Goal: Information Seeking & Learning: Learn about a topic

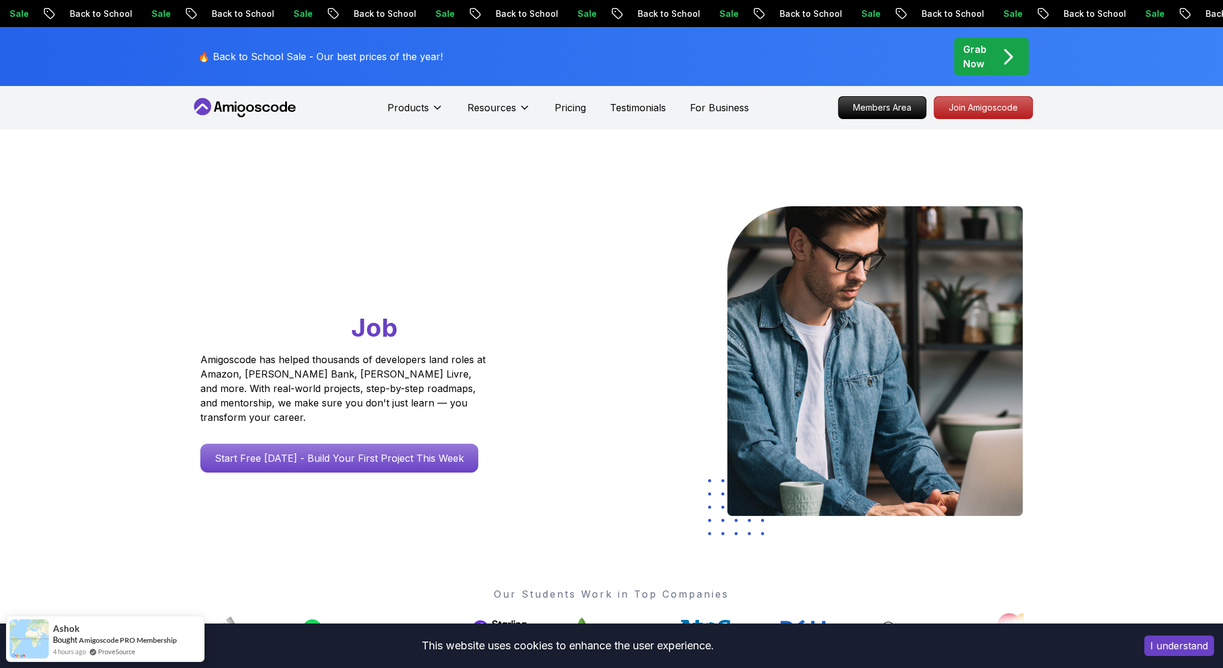
click at [996, 58] on icon "pre-order" at bounding box center [1007, 56] width 23 height 23
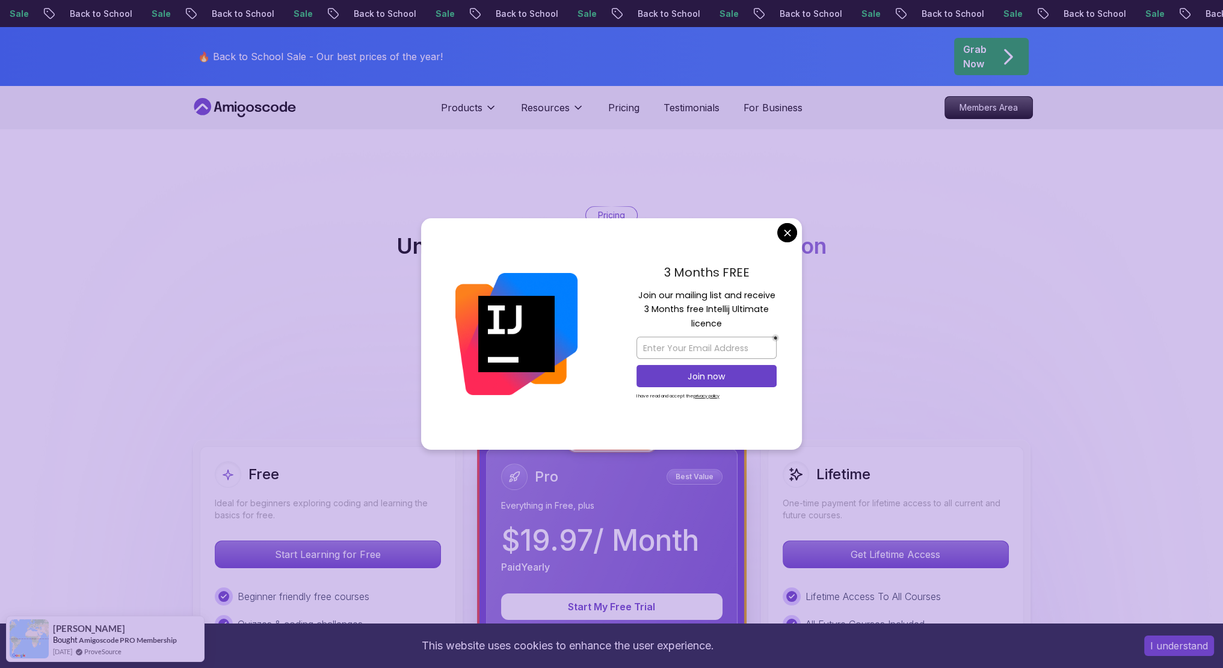
scroll to position [60, 0]
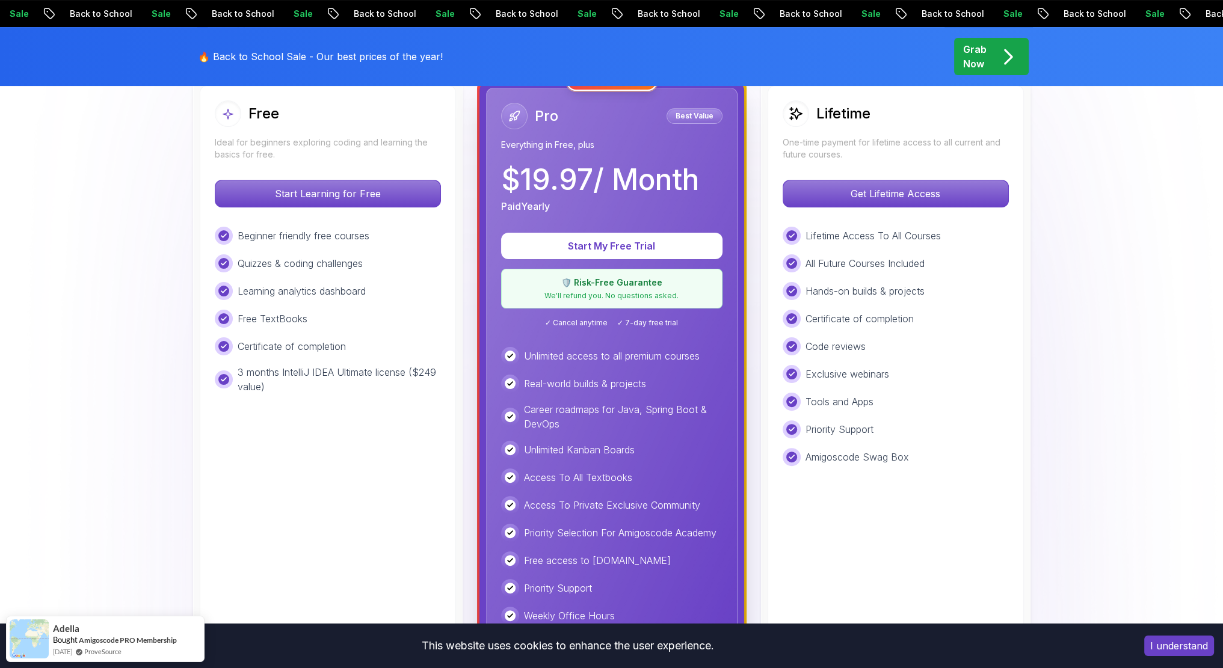
scroll to position [301, 0]
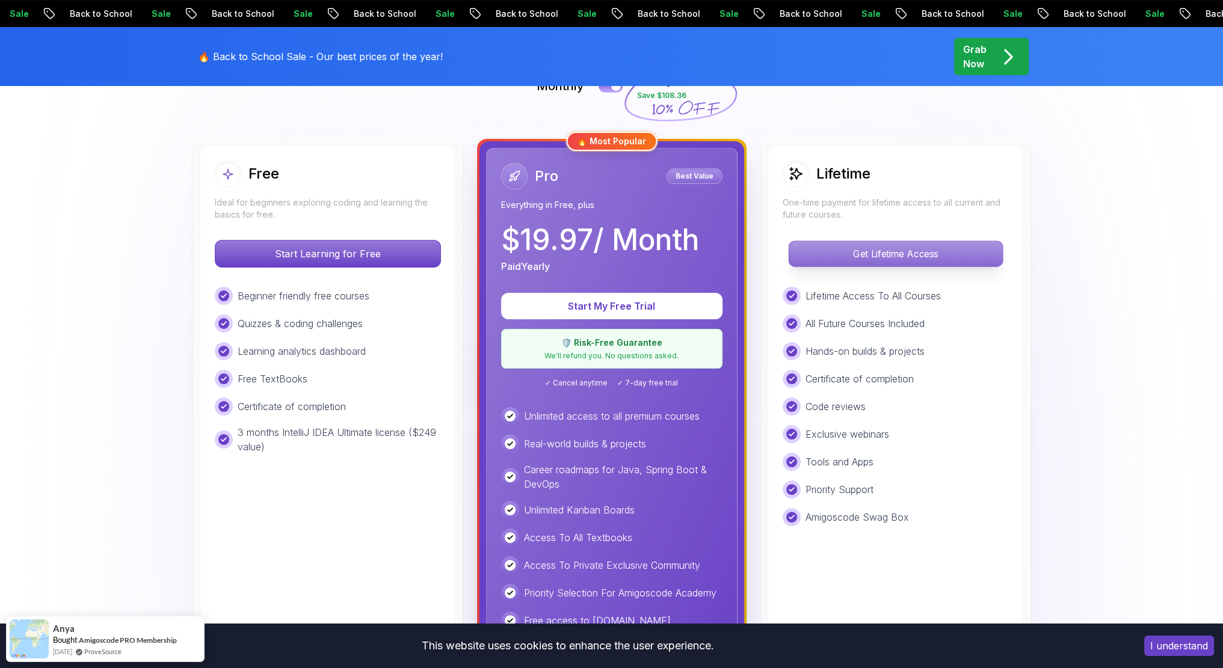
click at [872, 255] on p "Get Lifetime Access" at bounding box center [896, 253] width 214 height 25
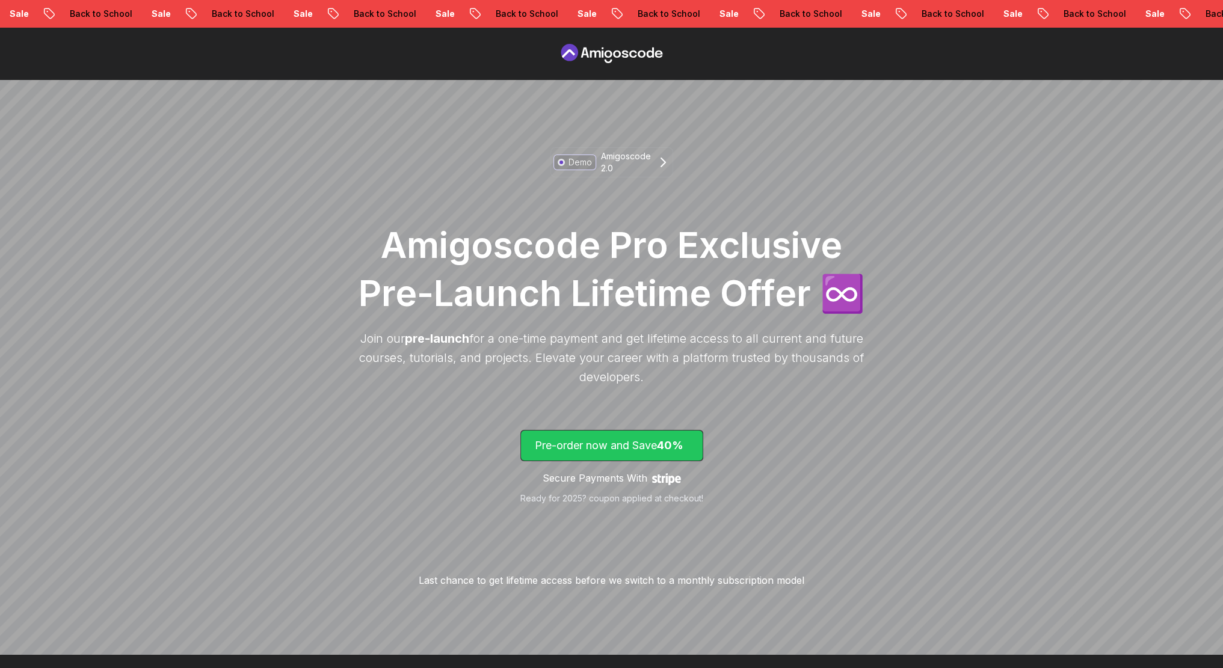
click at [585, 442] on p "Pre-order now and Save 40%" at bounding box center [612, 445] width 154 height 17
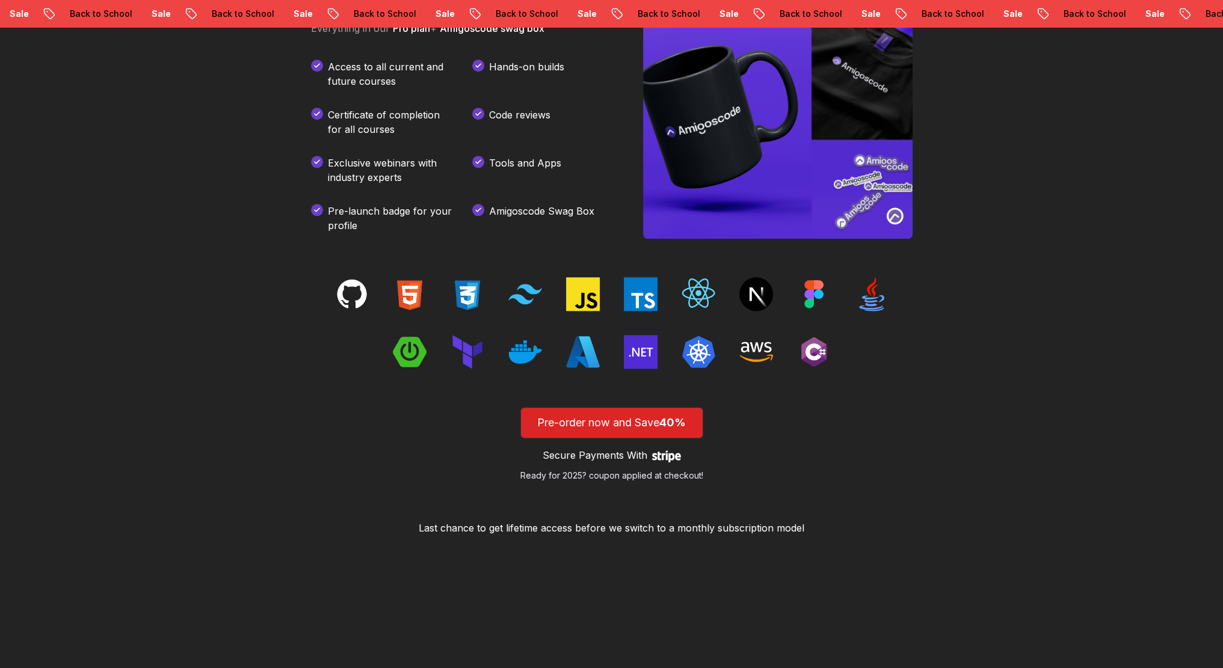
scroll to position [1846, 0]
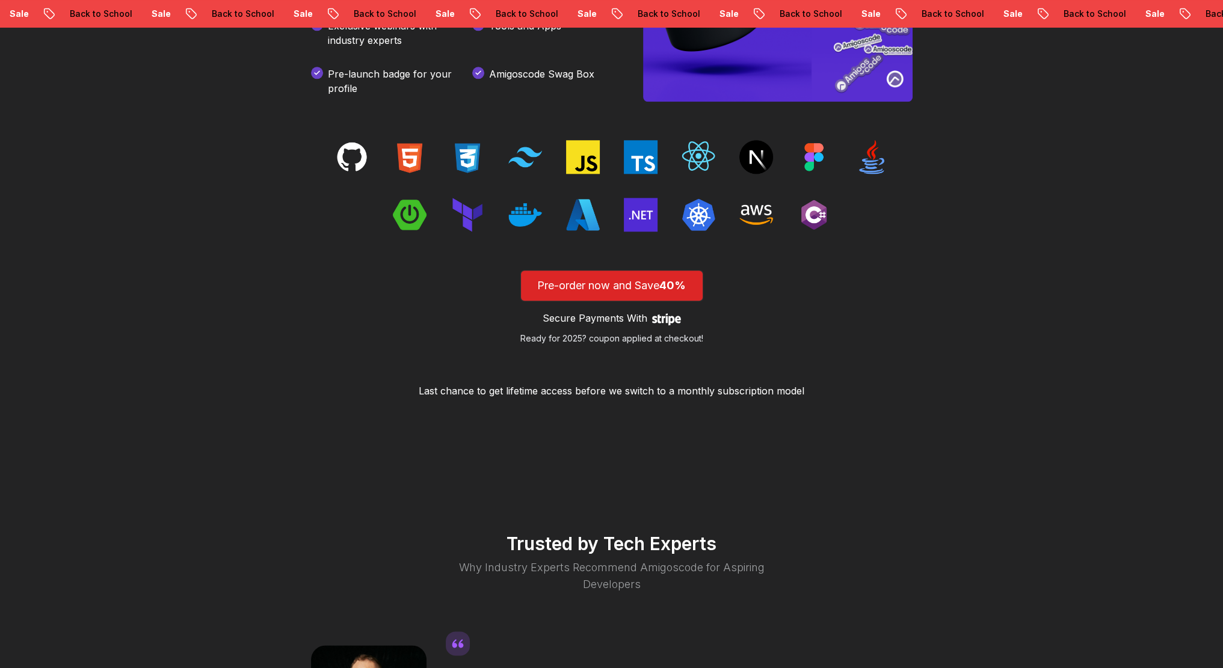
click at [598, 337] on p "Ready for 2025? coupon applied at checkout!" at bounding box center [611, 339] width 183 height 12
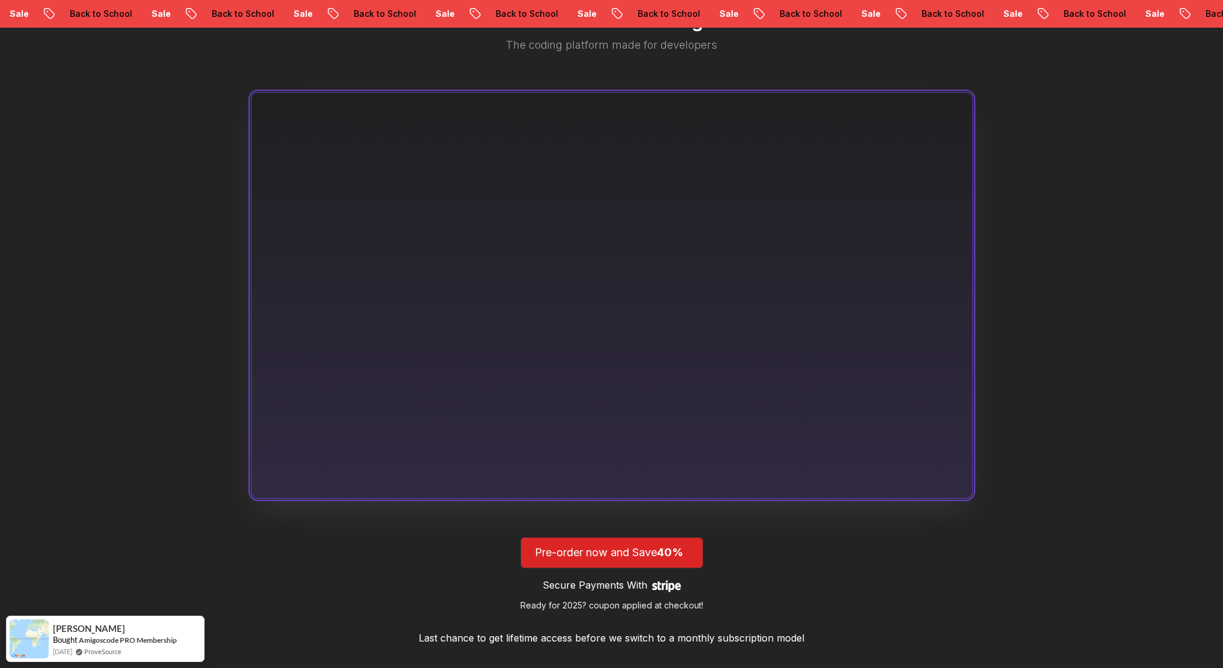
scroll to position [703, 0]
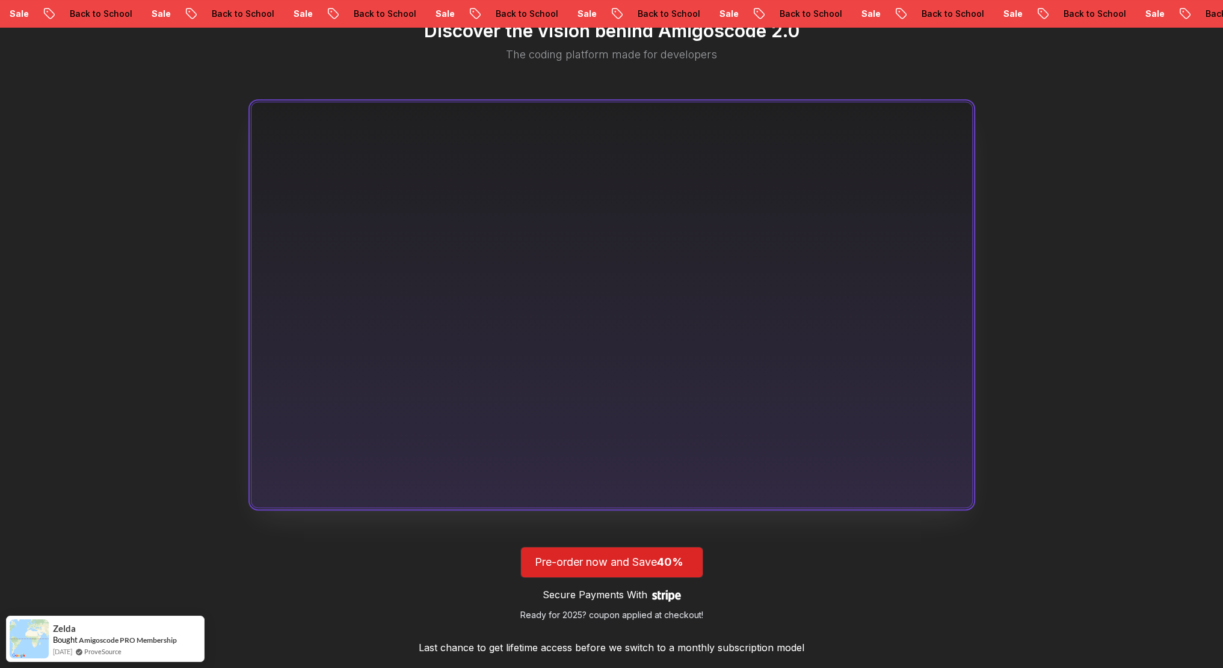
click at [1127, 360] on div "Discover the vision behind Amigoscode 2.0 The coding platform made for develope…" at bounding box center [611, 337] width 1223 height 770
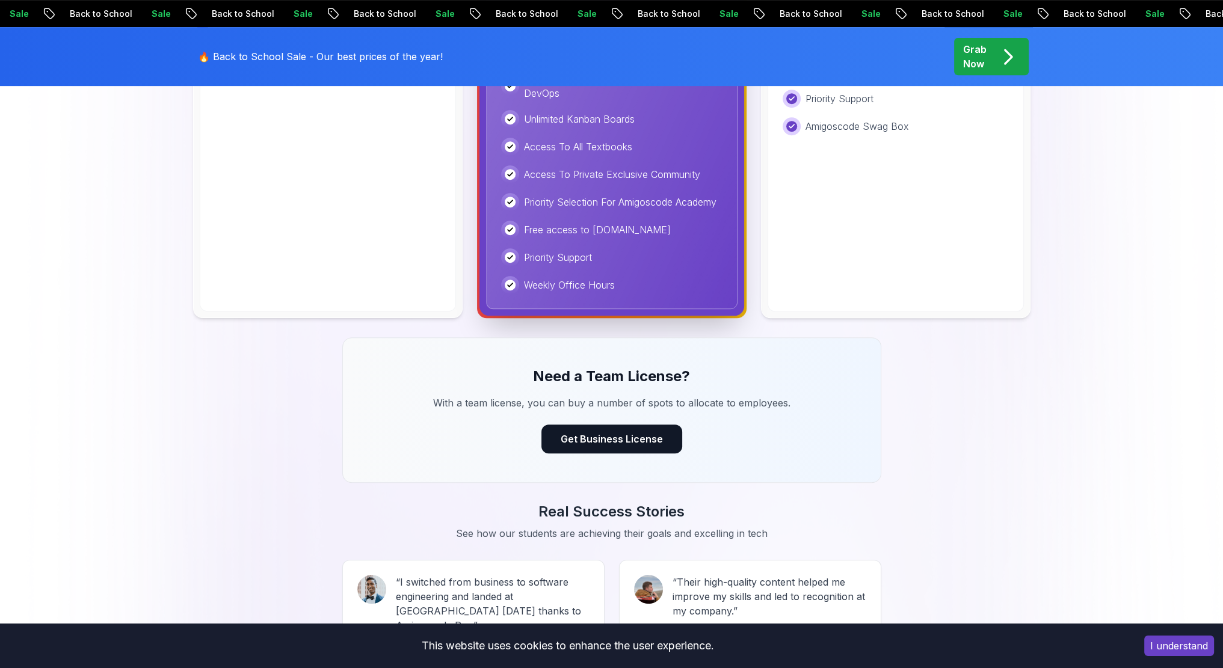
scroll to position [812, 0]
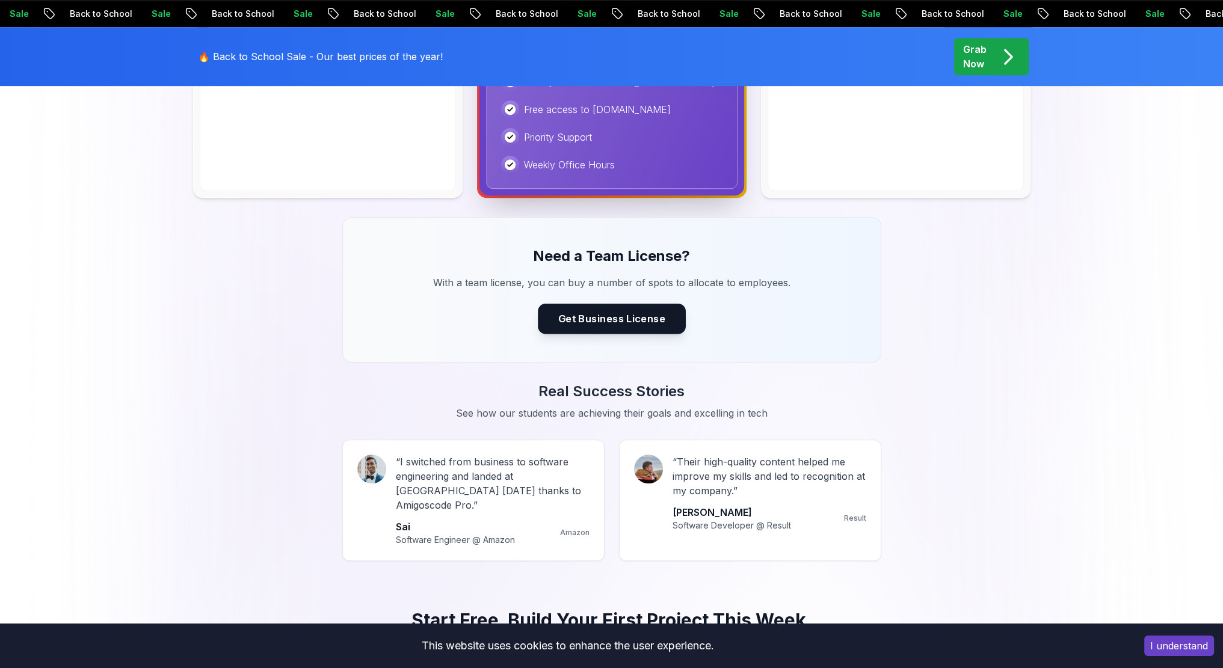
click at [623, 317] on button "Get Business License" at bounding box center [612, 319] width 148 height 30
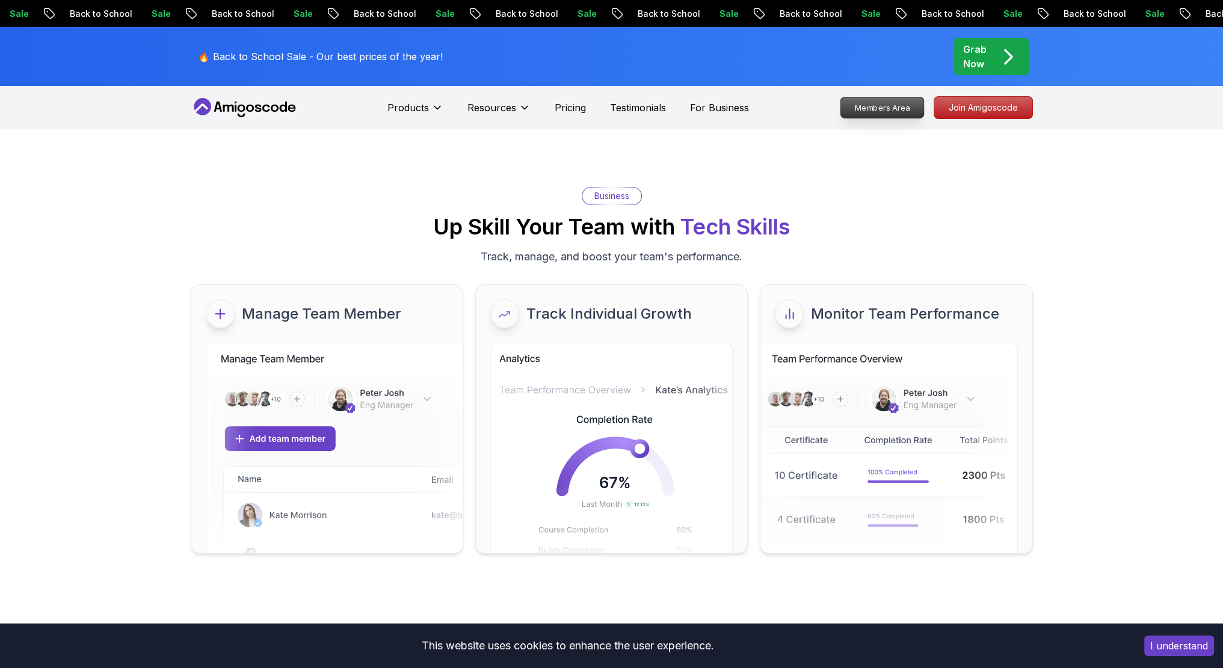
click at [888, 109] on p "Members Area" at bounding box center [881, 107] width 83 height 20
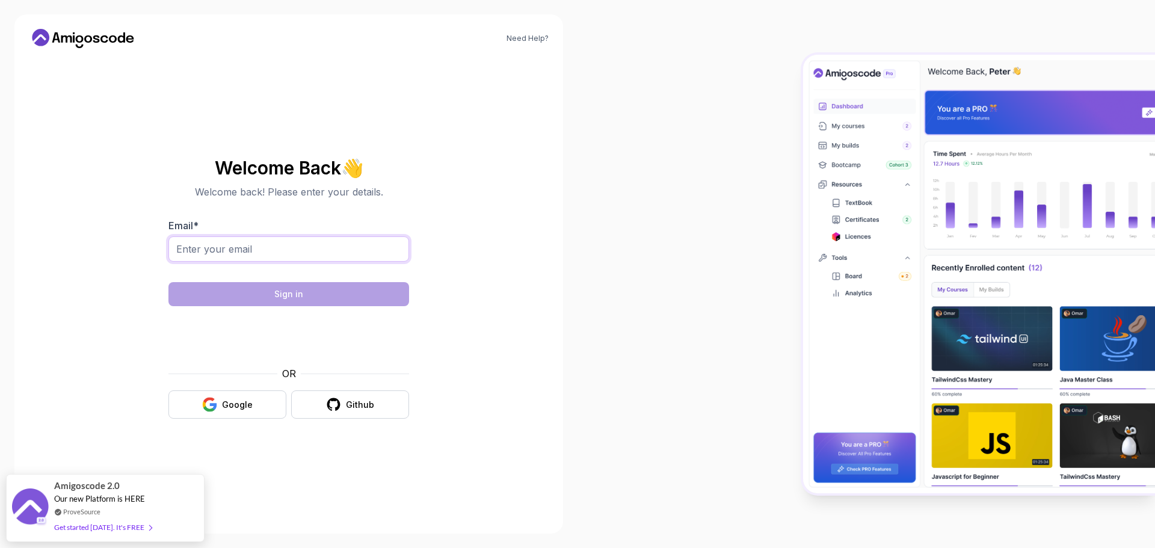
click at [280, 249] on input "Email *" at bounding box center [288, 248] width 241 height 25
click at [109, 52] on div "Need Help? Welcome Back 👋 Welcome back! Please enter your details. Email * Sign…" at bounding box center [288, 273] width 549 height 519
click at [278, 251] on input "Email *" at bounding box center [288, 248] width 241 height 25
type input "pietscht@arcor.de"
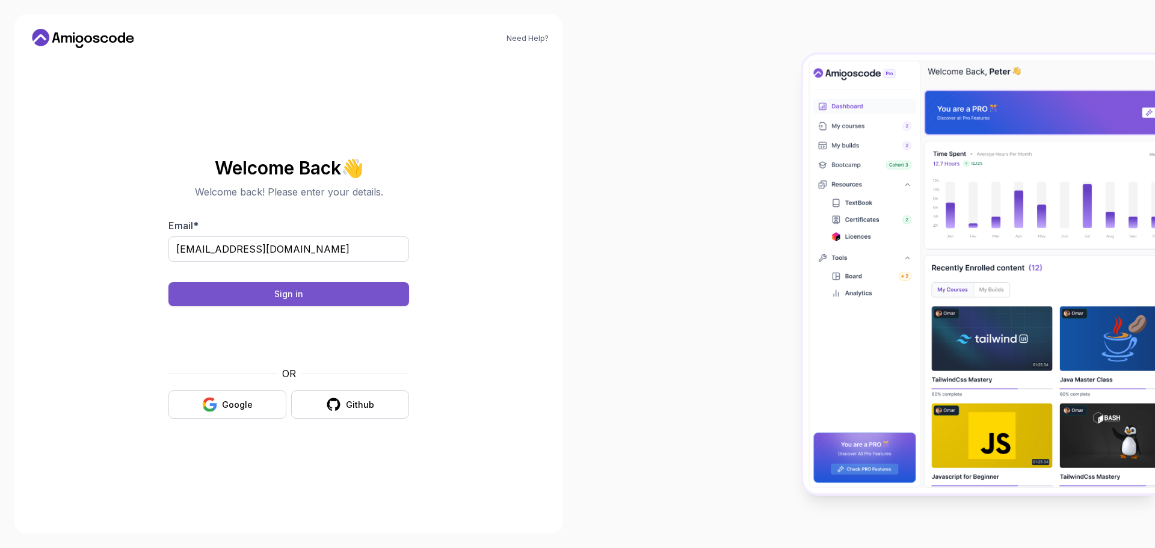
click at [307, 297] on button "Sign in" at bounding box center [288, 294] width 241 height 24
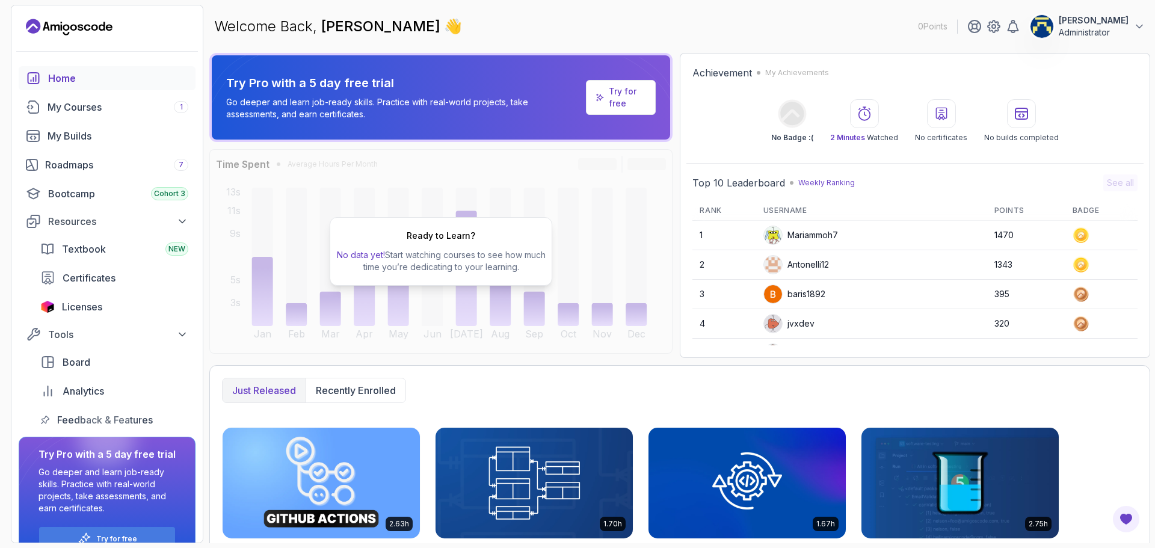
click at [328, 507] on img at bounding box center [321, 483] width 207 height 116
click at [67, 300] on span "Licenses" at bounding box center [82, 307] width 40 height 14
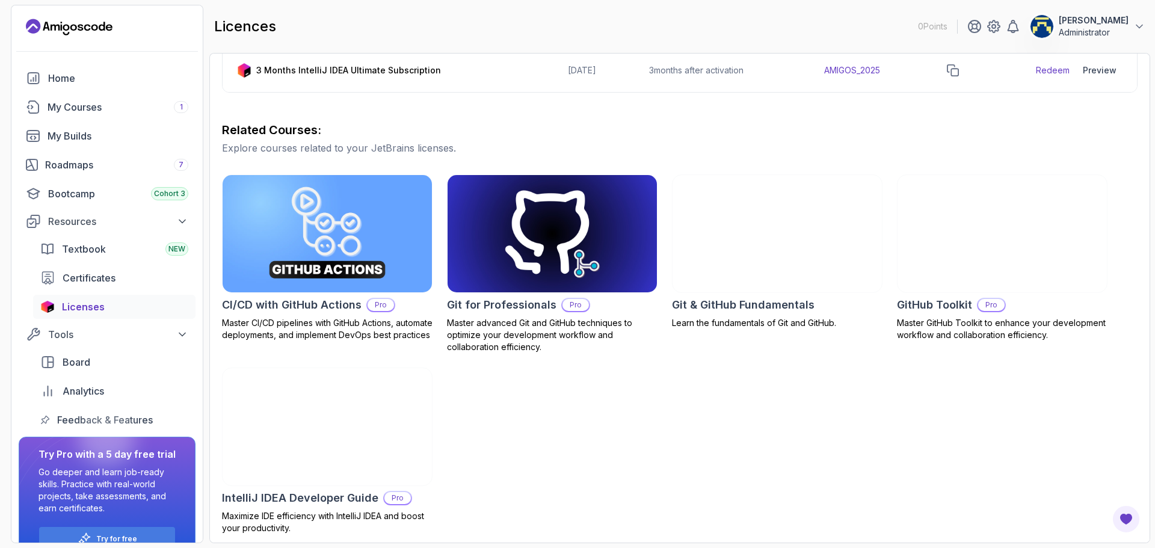
scroll to position [262, 0]
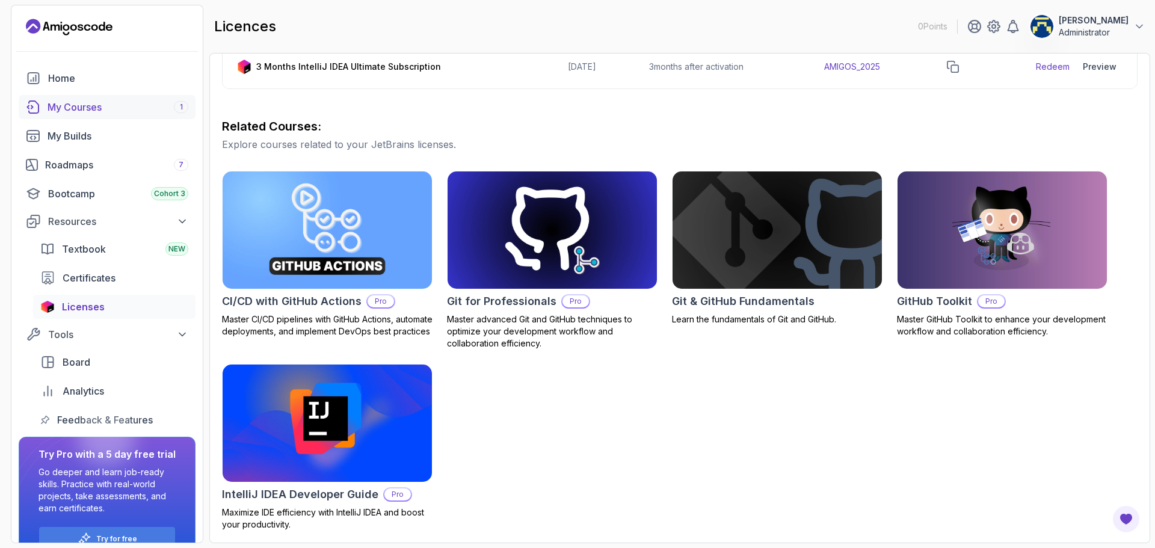
click at [88, 102] on div "My Courses 1" at bounding box center [118, 107] width 141 height 14
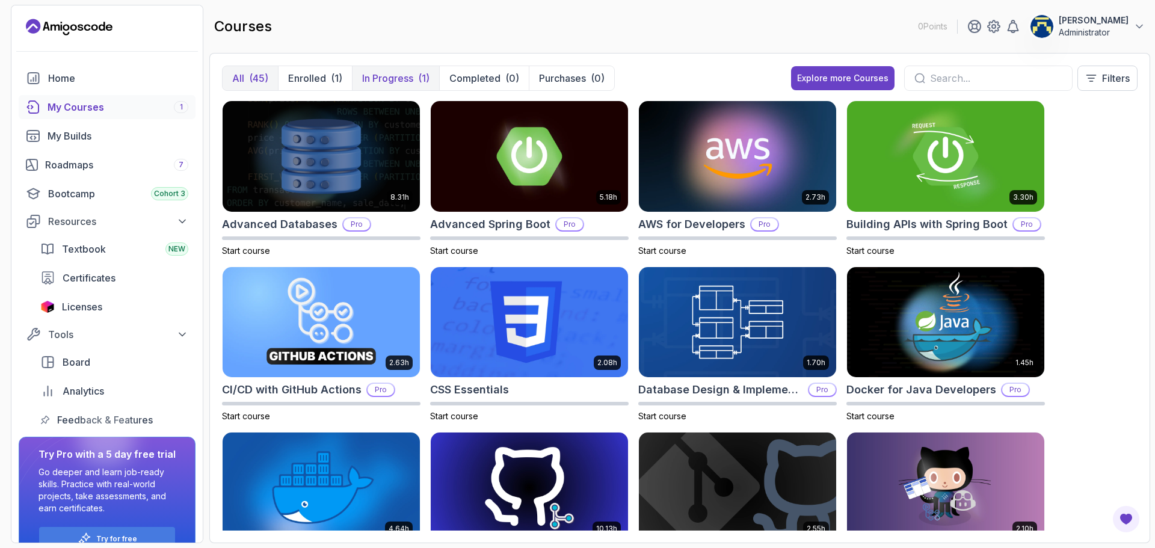
click at [402, 86] on button "In Progress (1)" at bounding box center [395, 78] width 87 height 24
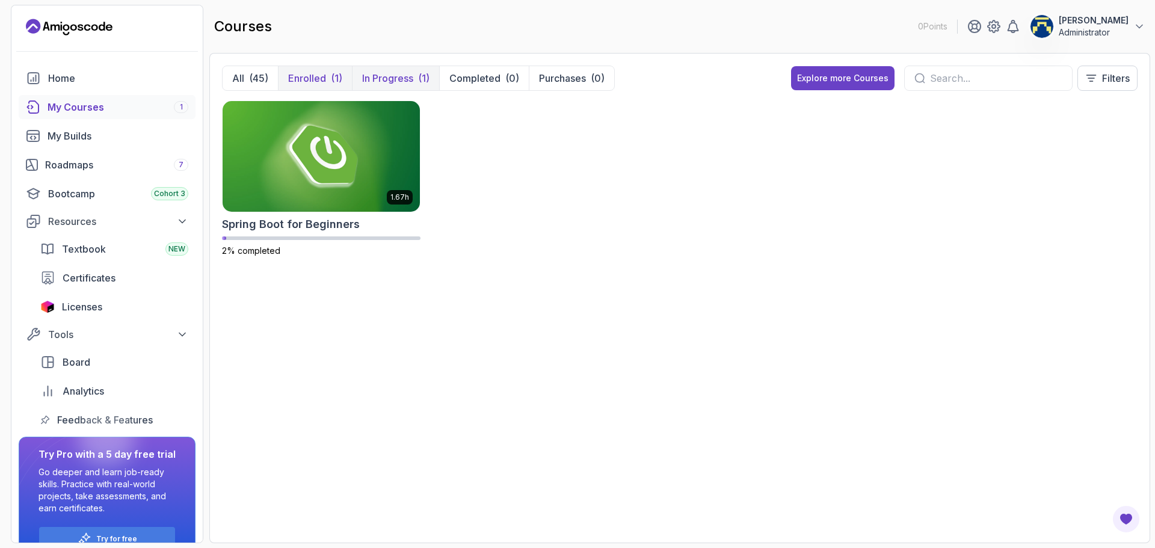
click at [304, 76] on p "Enrolled" at bounding box center [307, 78] width 38 height 14
click at [253, 79] on div "(45)" at bounding box center [258, 78] width 19 height 14
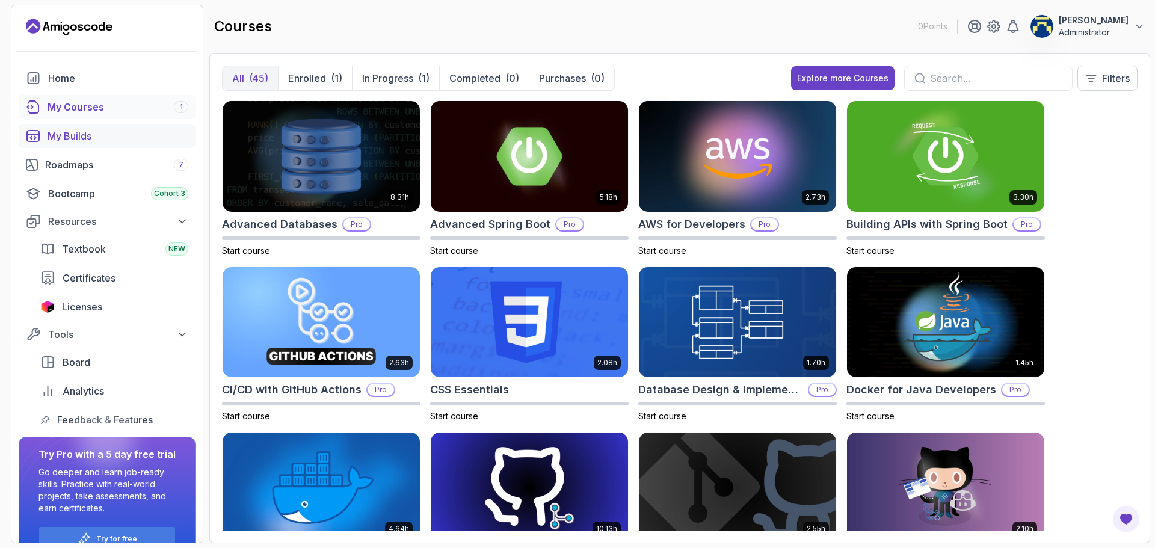
click at [81, 134] on div "My Builds" at bounding box center [118, 136] width 141 height 14
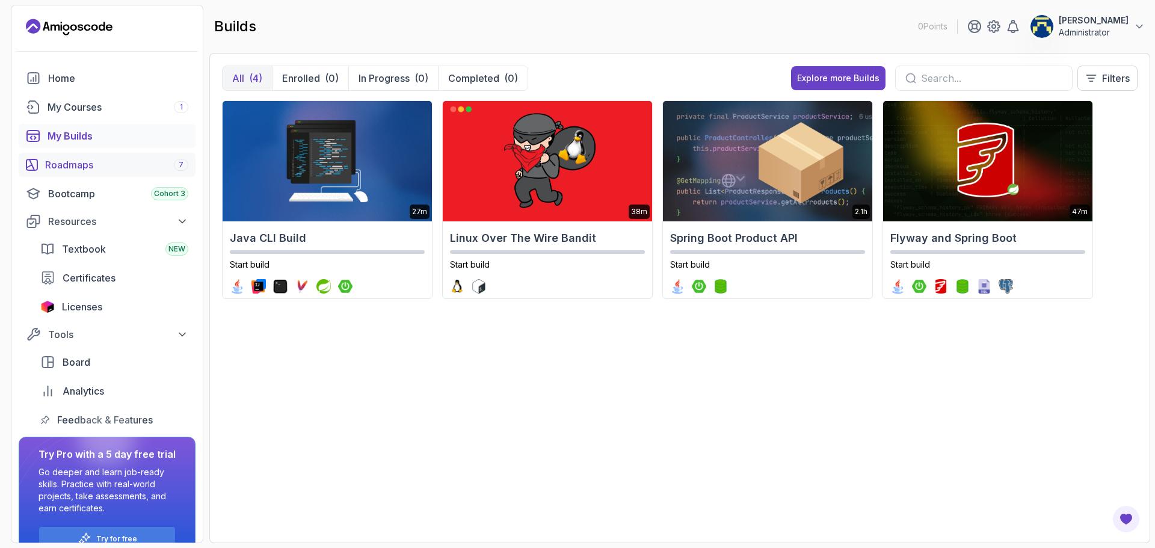
click at [73, 160] on div "Roadmaps 7" at bounding box center [116, 165] width 143 height 14
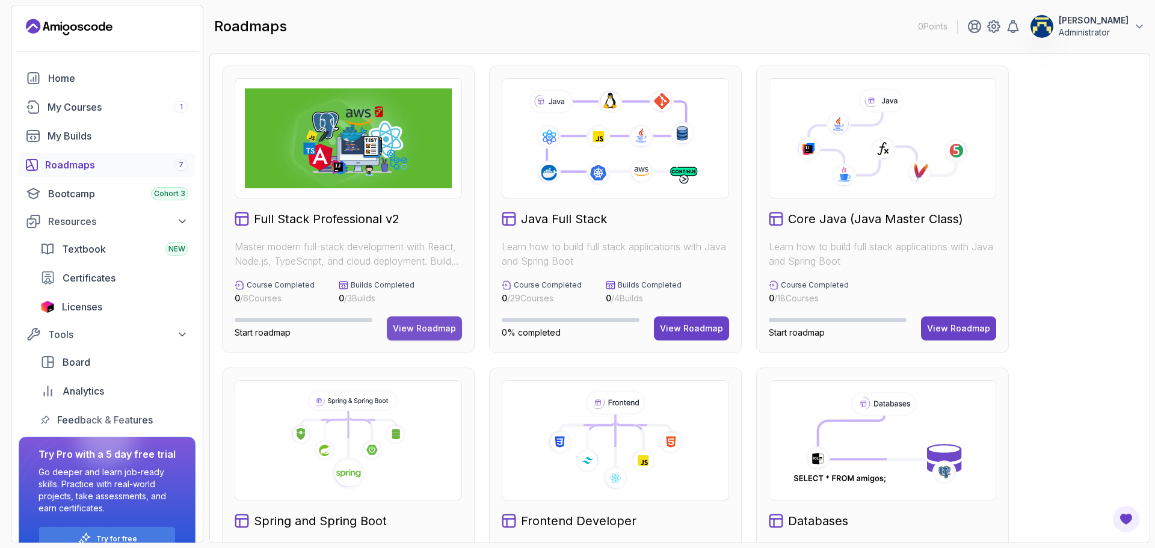
scroll to position [120, 0]
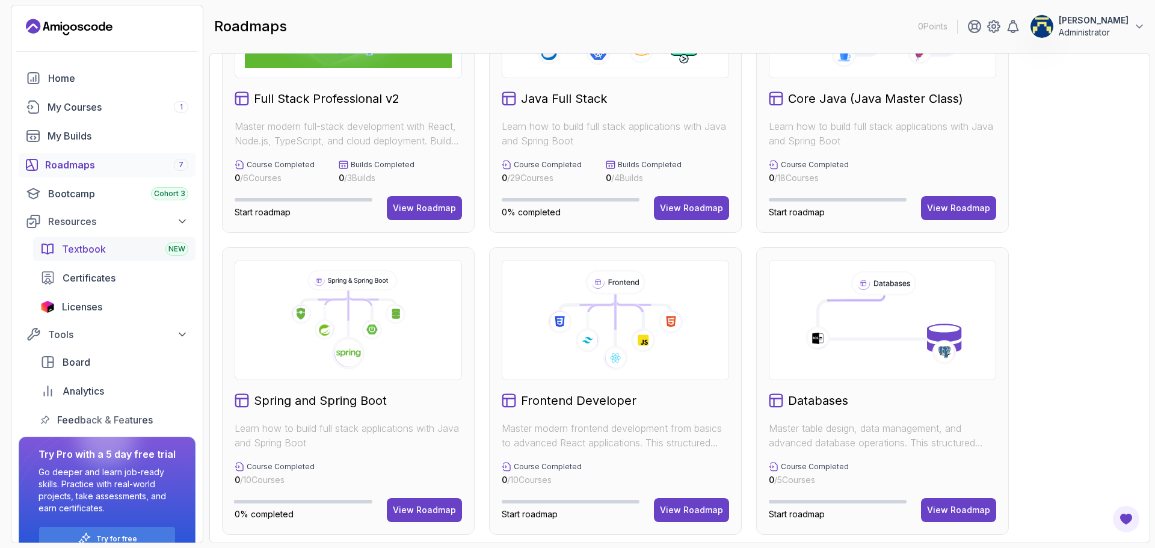
click at [99, 258] on link "Textbook NEW" at bounding box center [114, 249] width 162 height 24
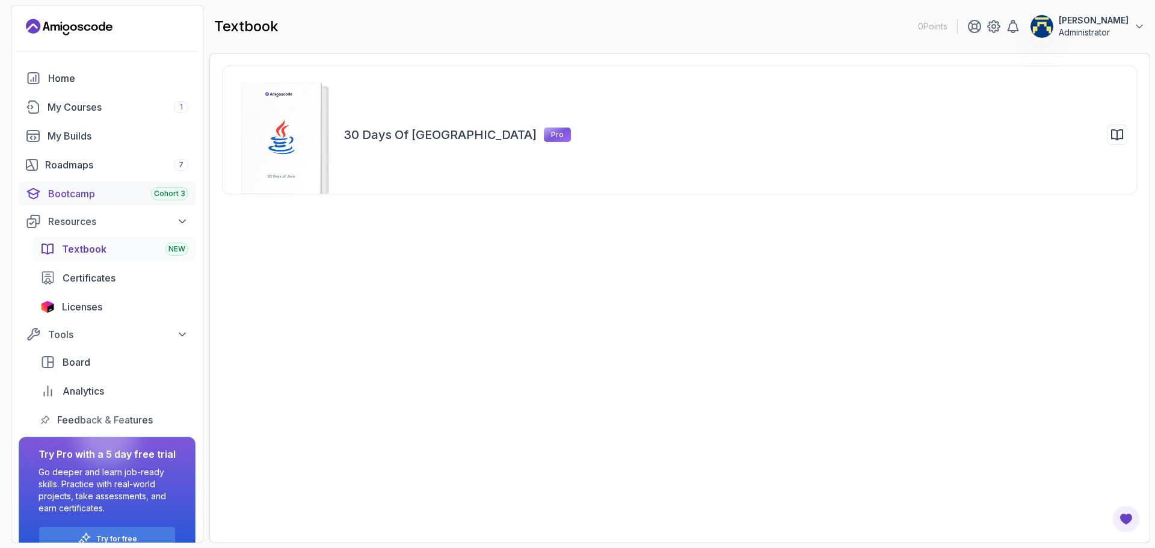
click at [67, 196] on div "Bootcamp Cohort 3" at bounding box center [118, 193] width 140 height 14
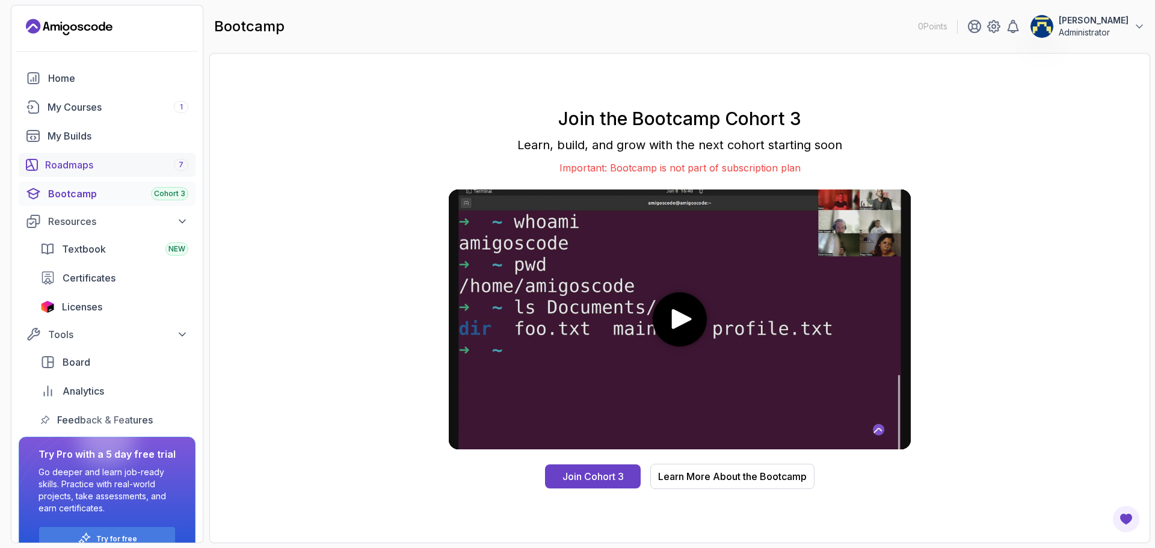
click at [78, 168] on div "Roadmaps 7" at bounding box center [116, 165] width 143 height 14
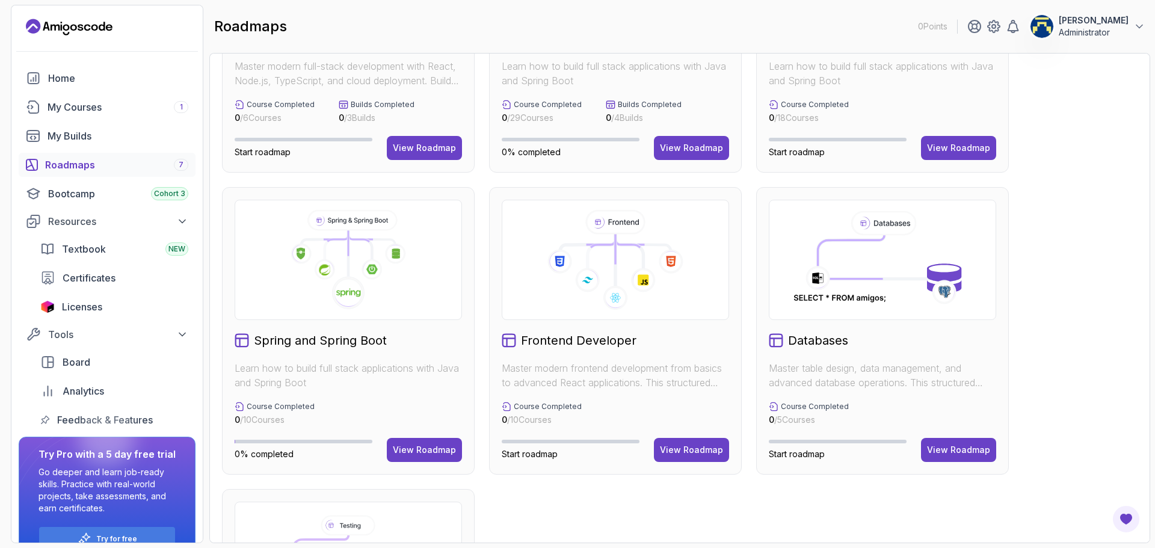
scroll to position [241, 0]
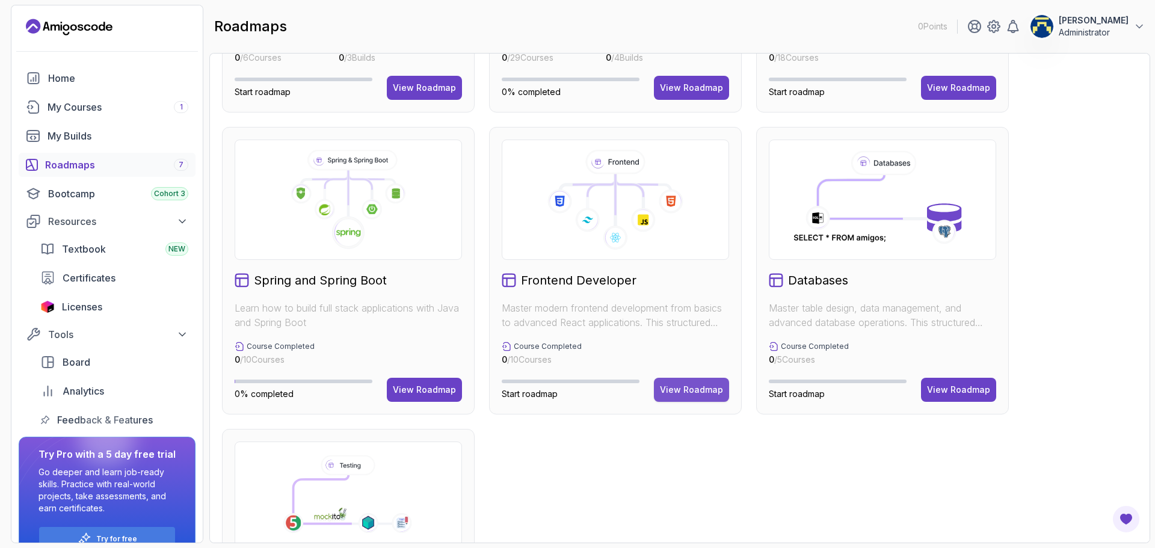
click at [677, 392] on div "View Roadmap" at bounding box center [691, 390] width 63 height 12
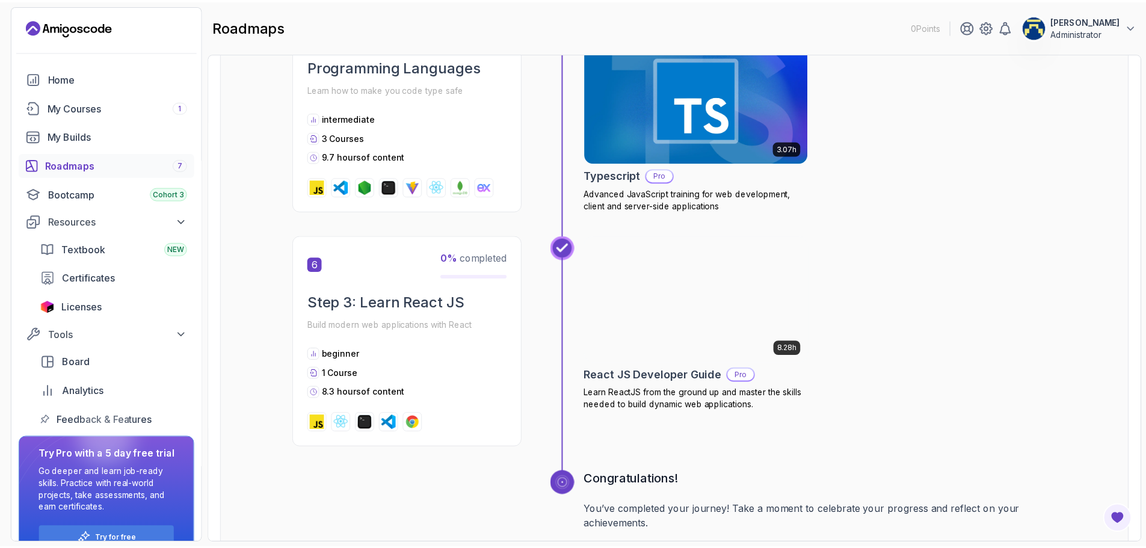
scroll to position [1648, 0]
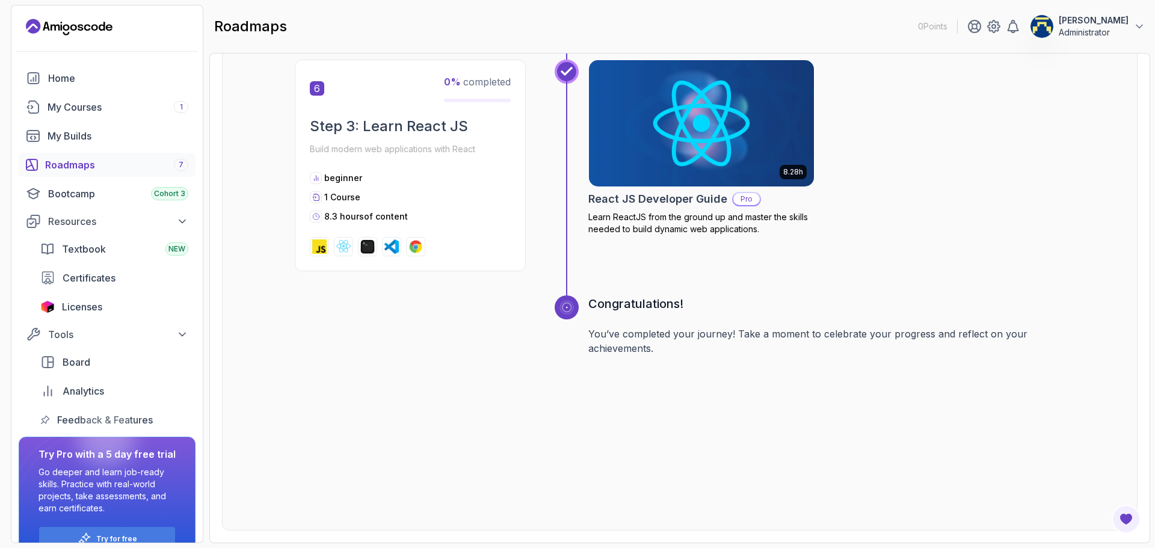
click at [676, 140] on img at bounding box center [702, 123] width 236 height 132
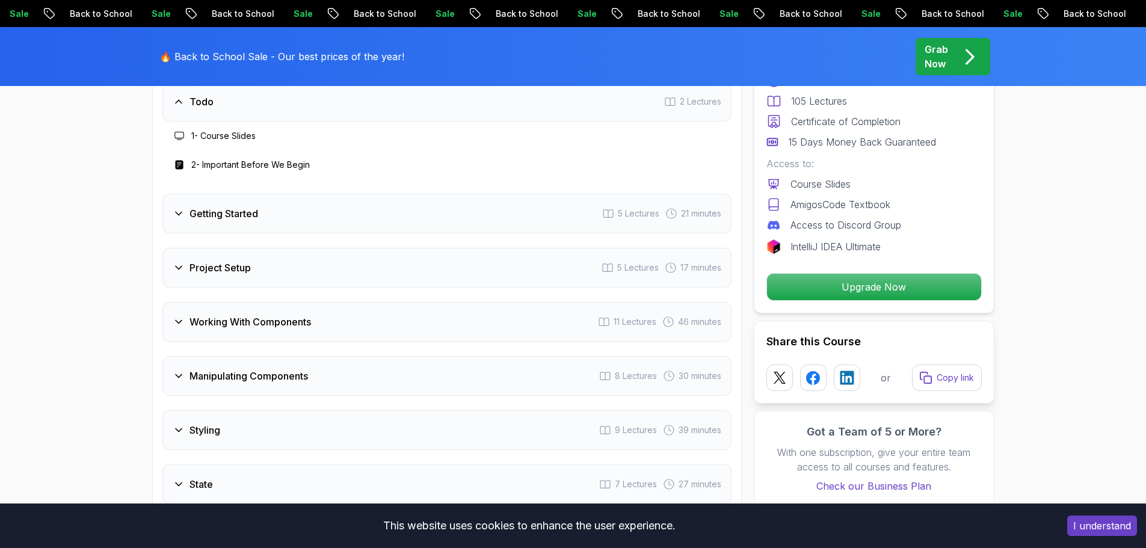
scroll to position [1805, 0]
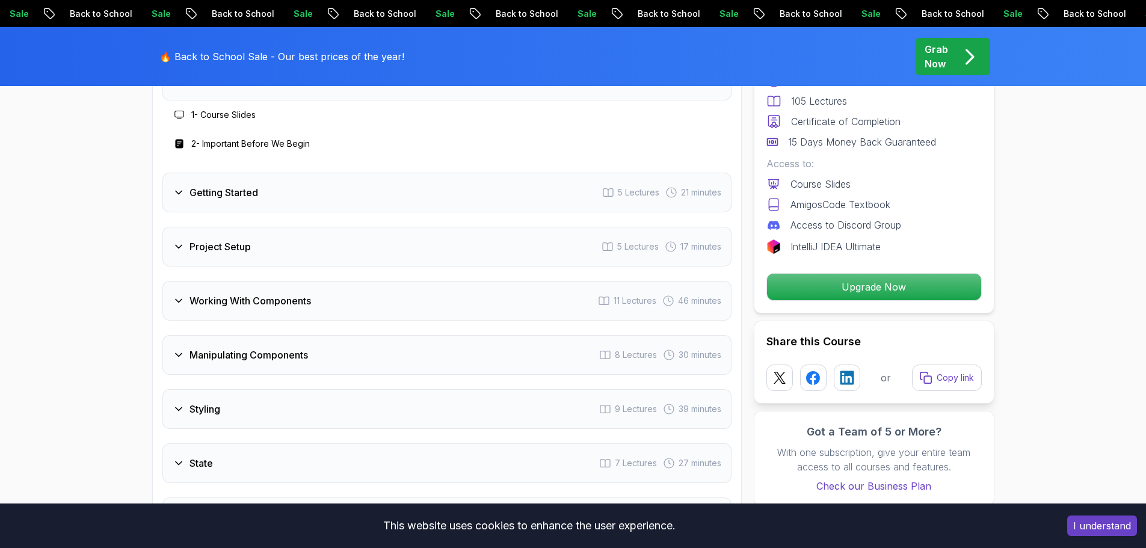
click at [207, 200] on h3 "Getting Started" at bounding box center [223, 192] width 69 height 14
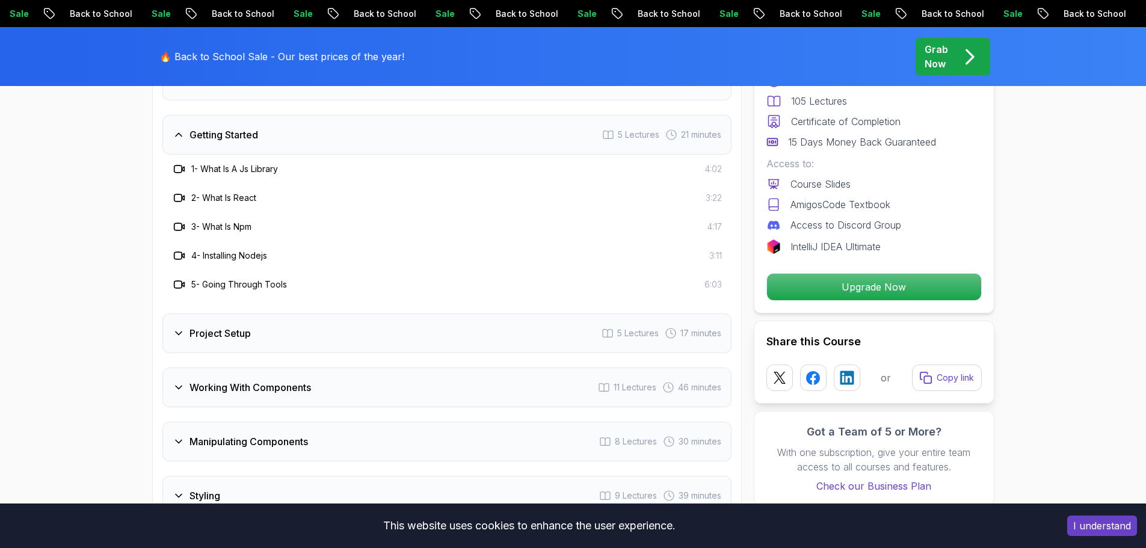
click at [234, 340] on h3 "Project Setup" at bounding box center [219, 333] width 61 height 14
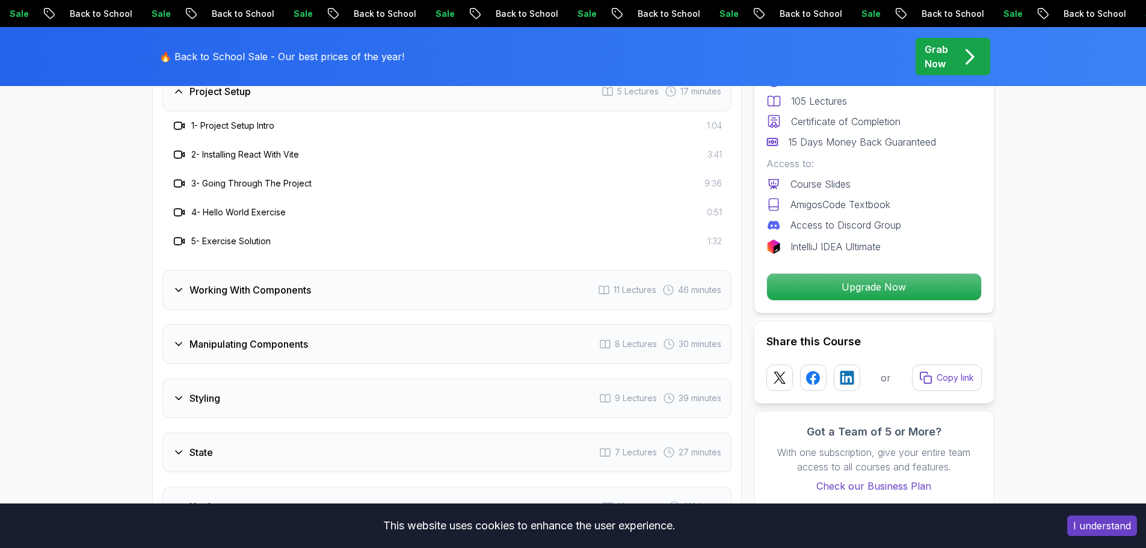
scroll to position [1925, 0]
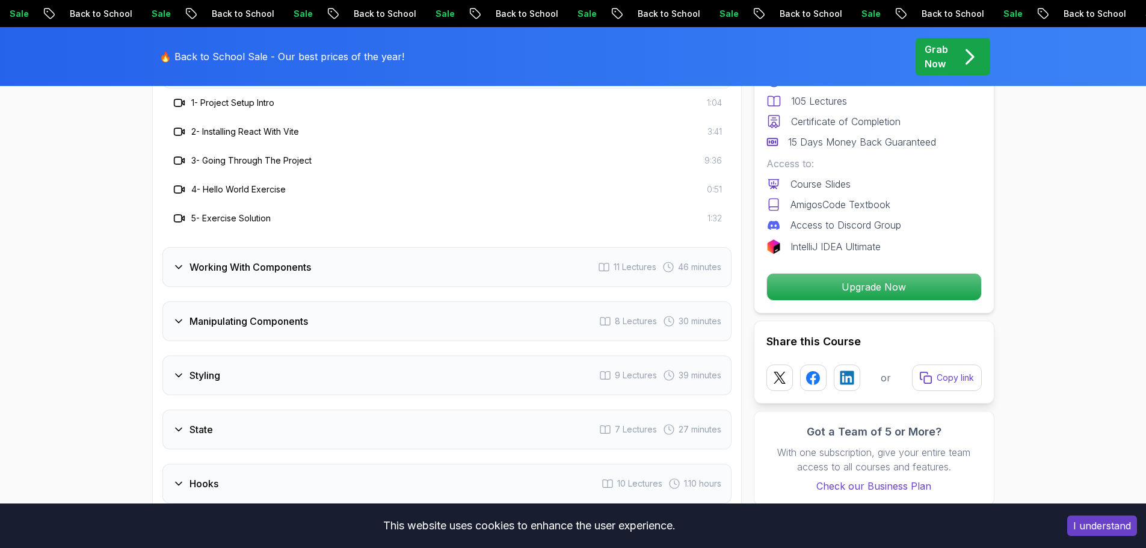
click at [254, 274] on h3 "Working With Components" at bounding box center [250, 267] width 122 height 14
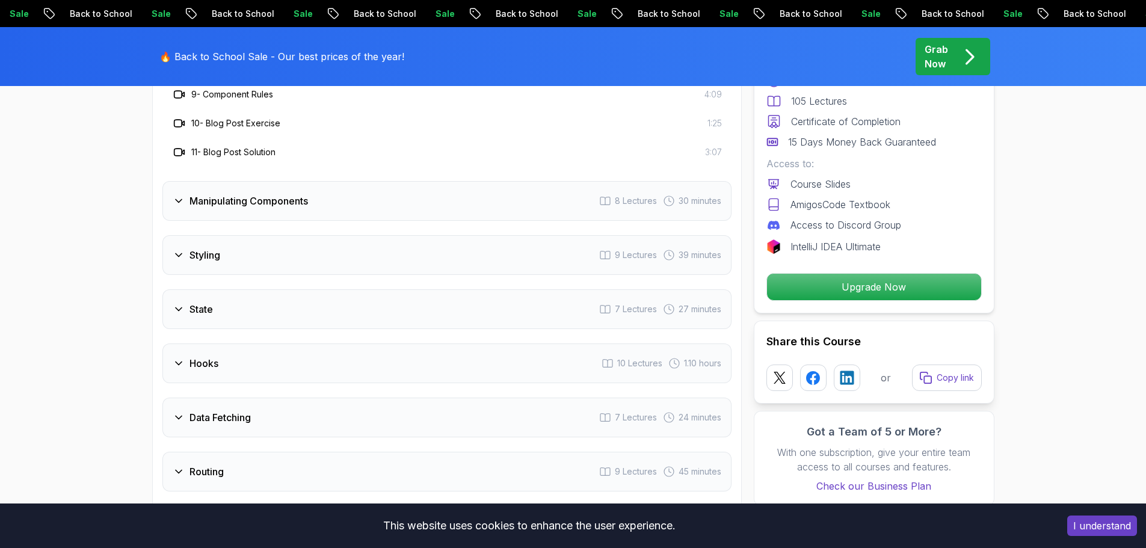
scroll to position [2226, 0]
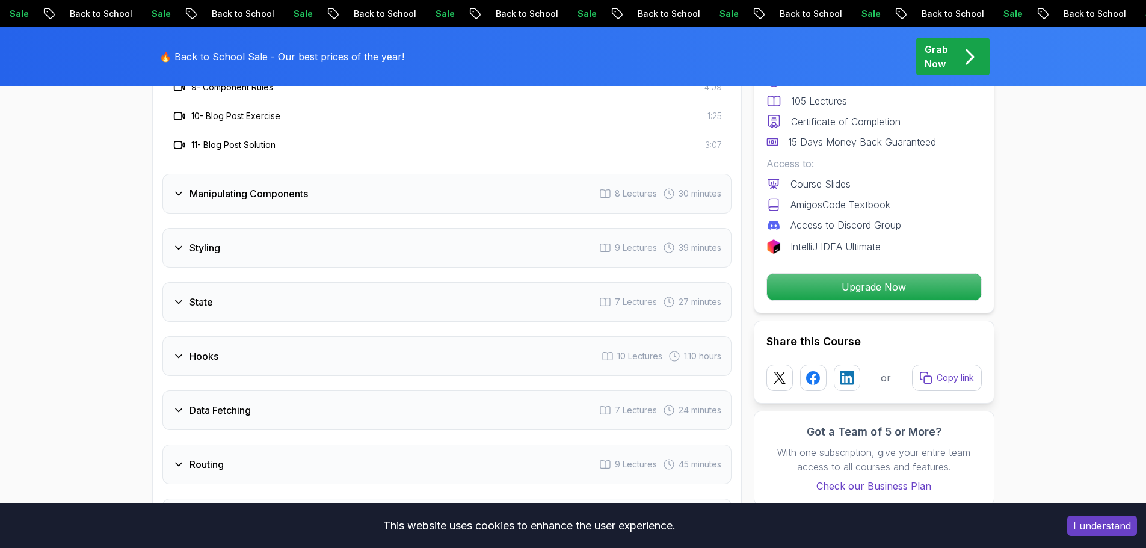
click at [223, 264] on div "Styling 9 Lectures 39 minutes" at bounding box center [446, 248] width 569 height 40
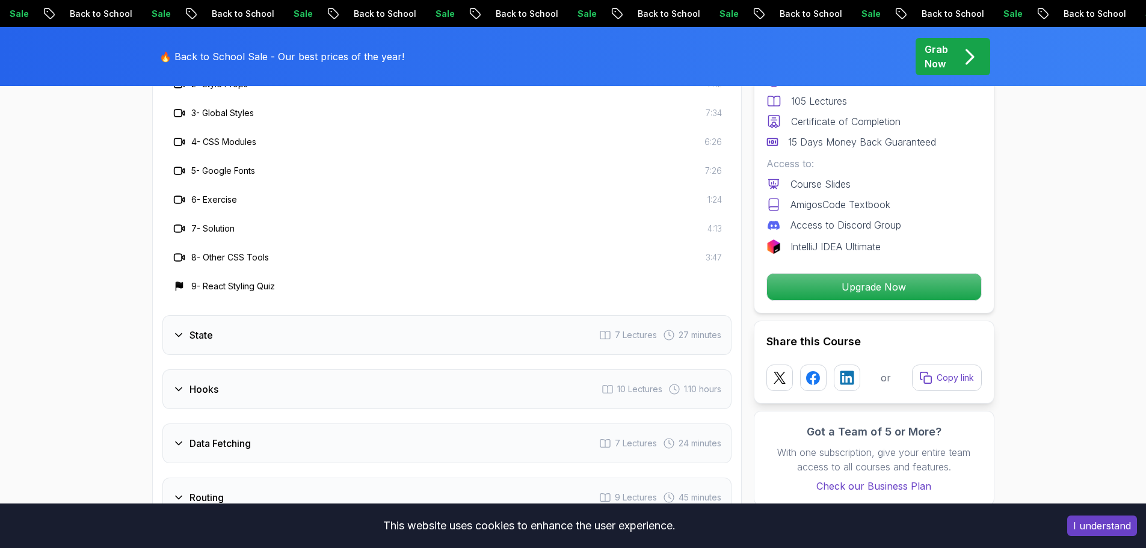
scroll to position [2166, 0]
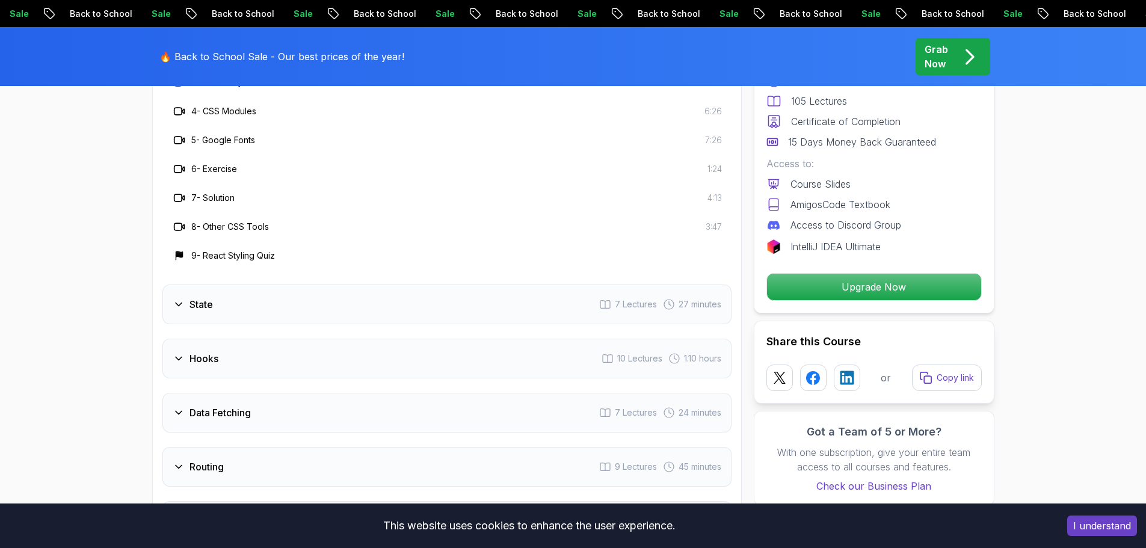
click at [229, 324] on div "State 7 Lectures 27 minutes" at bounding box center [446, 305] width 569 height 40
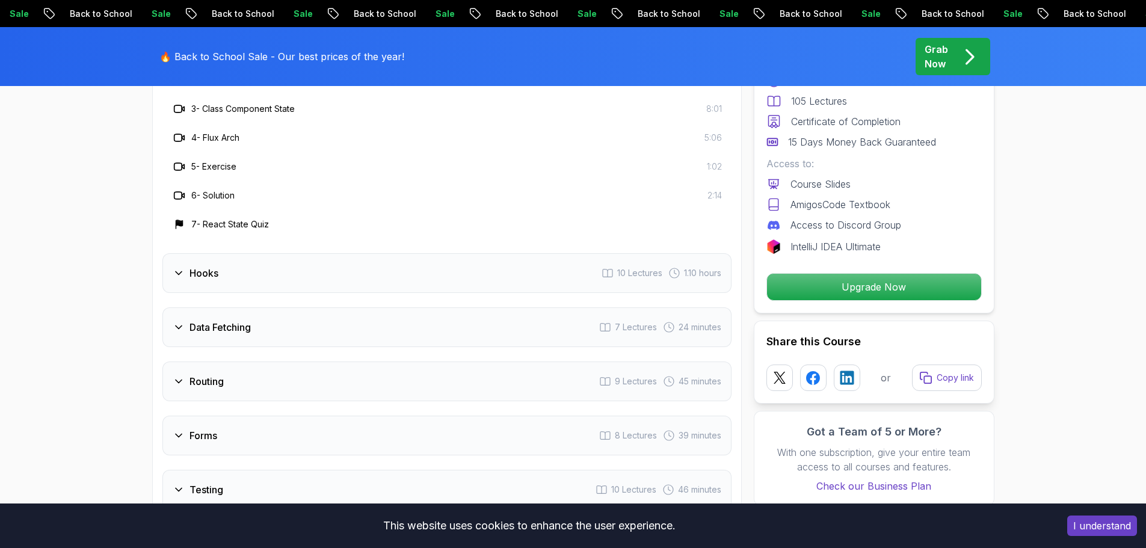
scroll to position [2105, 0]
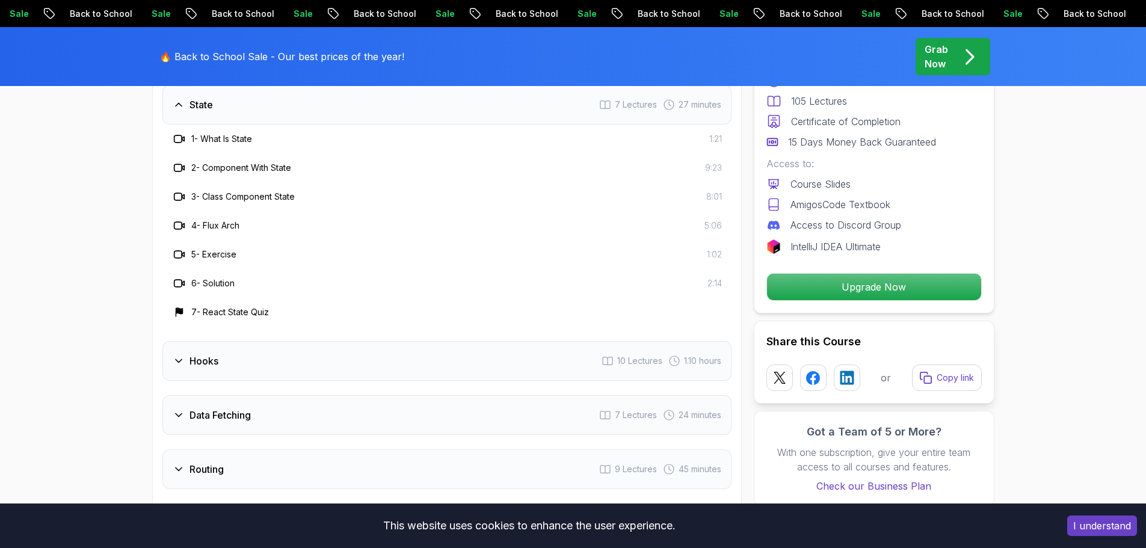
click at [249, 379] on div "Hooks 10 Lectures 1.10 hours" at bounding box center [446, 361] width 569 height 40
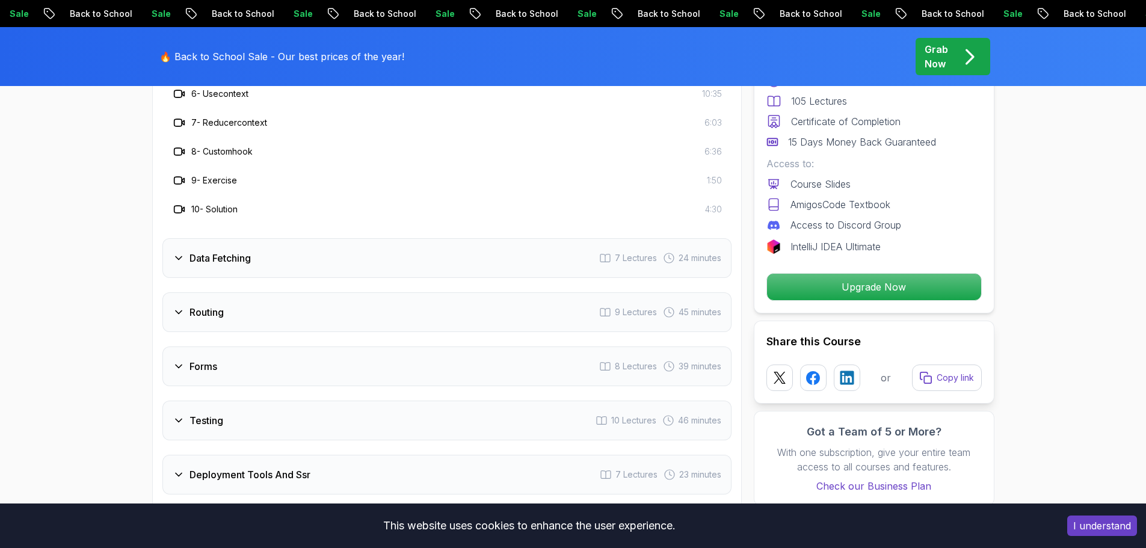
scroll to position [2406, 0]
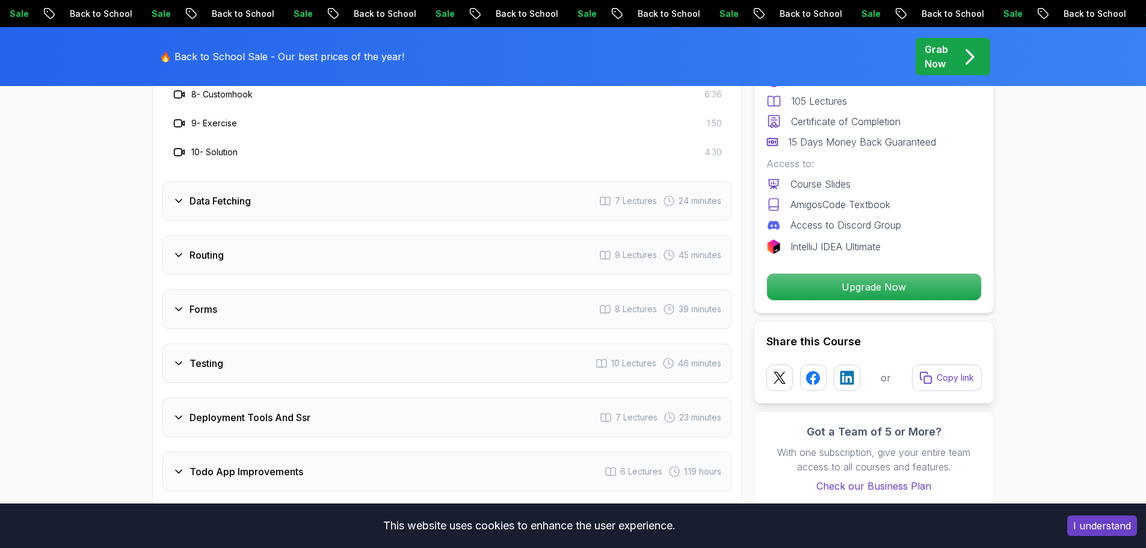
click at [268, 316] on div "Forms 8 Lectures 39 minutes" at bounding box center [446, 309] width 569 height 40
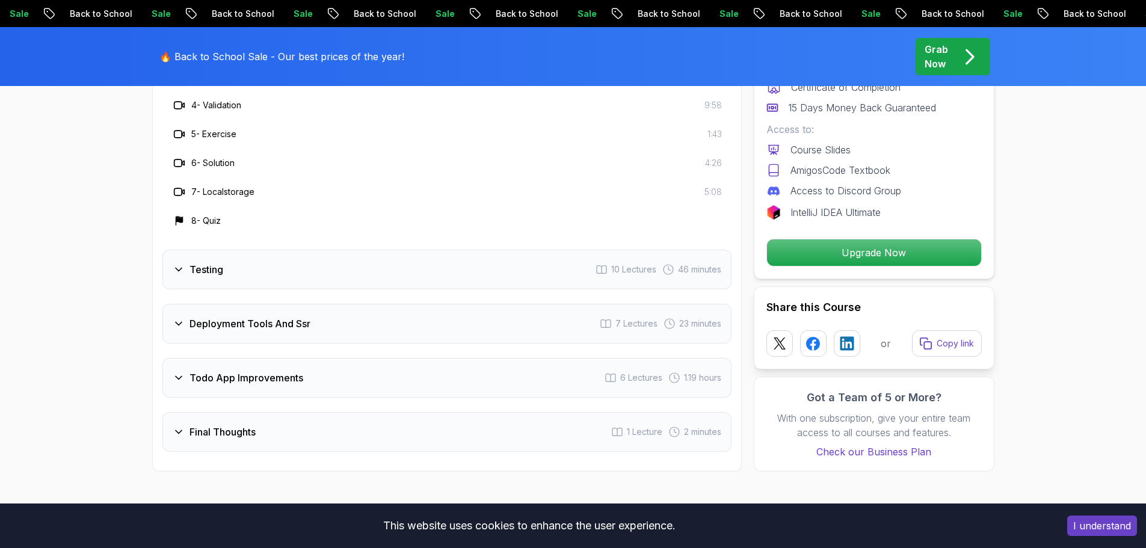
scroll to position [2466, 0]
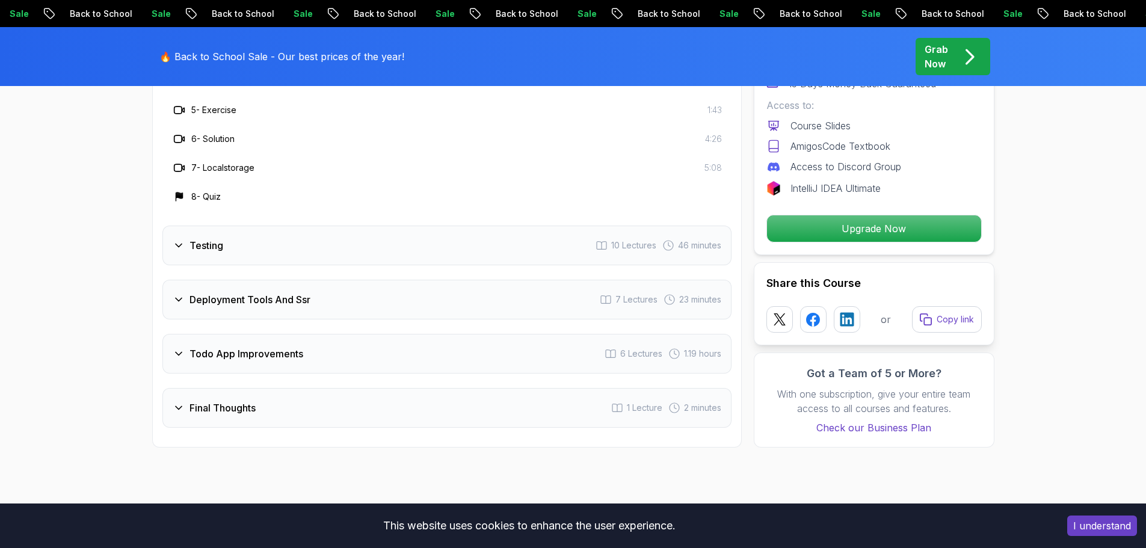
click at [254, 415] on h3 "Final Thoughts" at bounding box center [222, 408] width 66 height 14
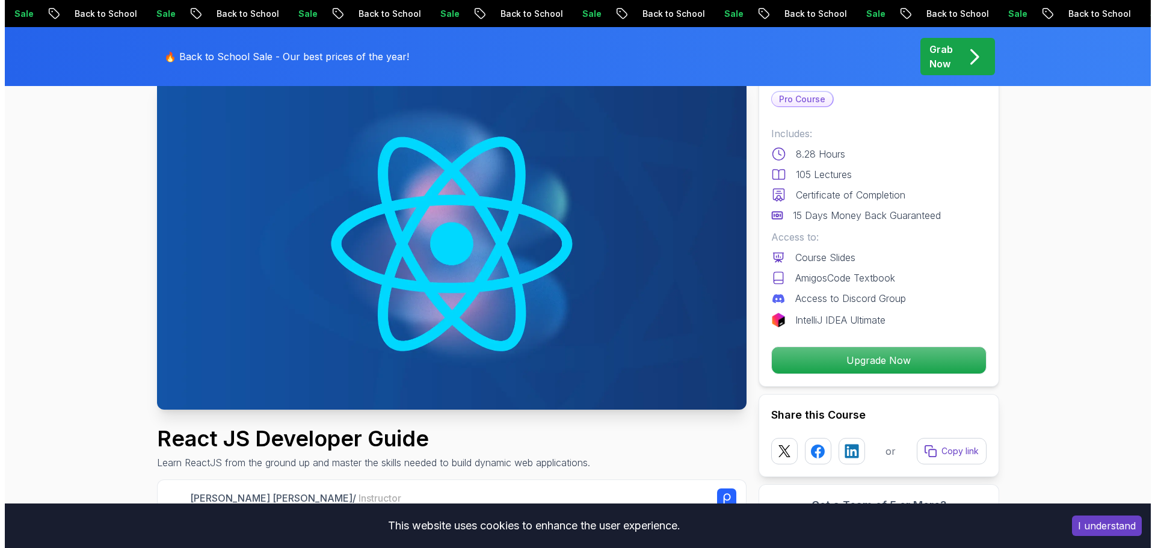
scroll to position [0, 0]
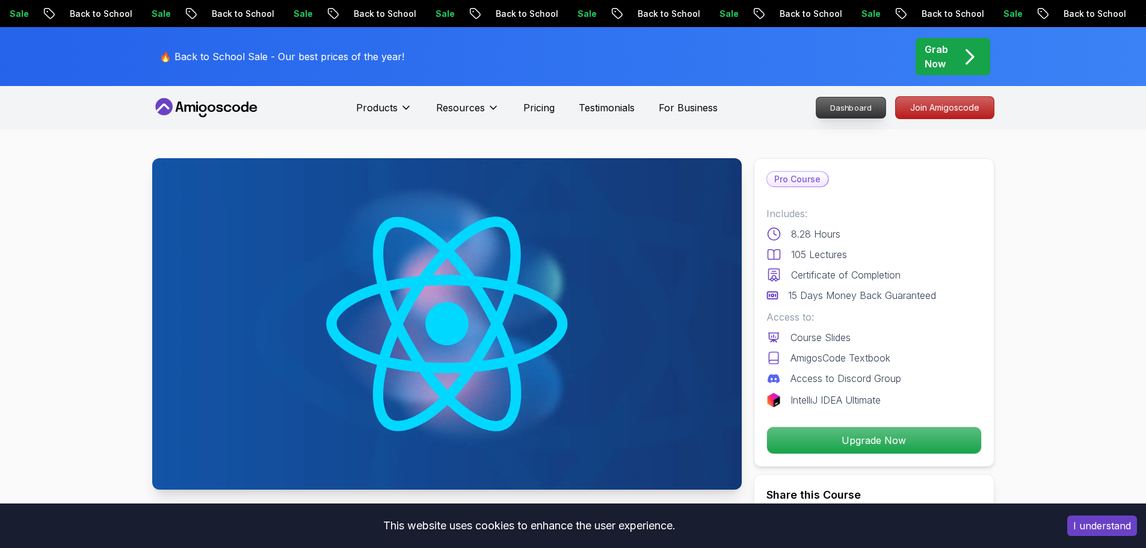
click at [838, 109] on p "Dashboard" at bounding box center [850, 107] width 69 height 20
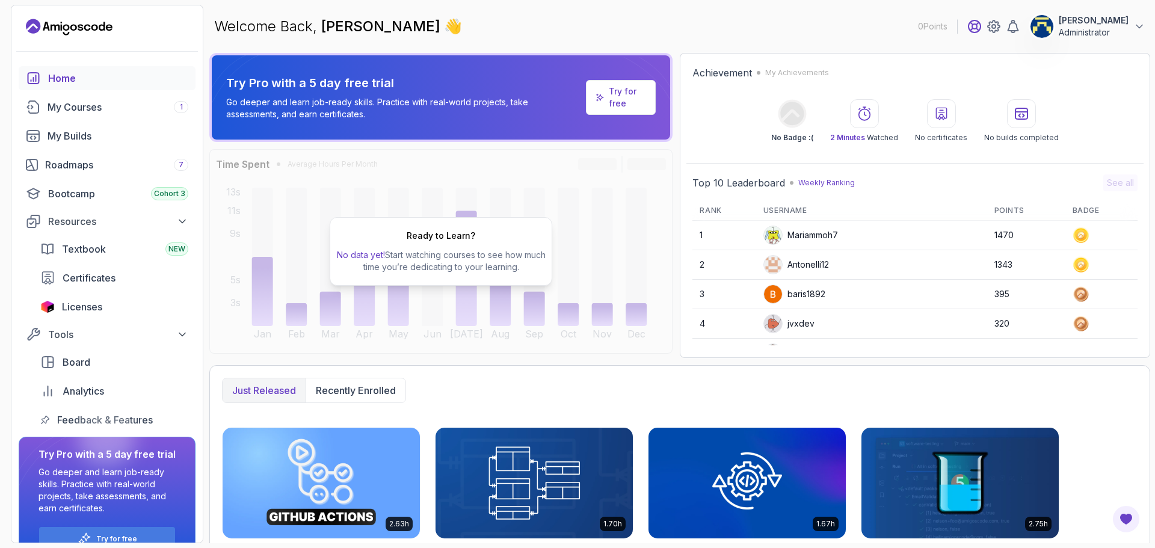
click at [967, 28] on icon at bounding box center [974, 26] width 14 height 14
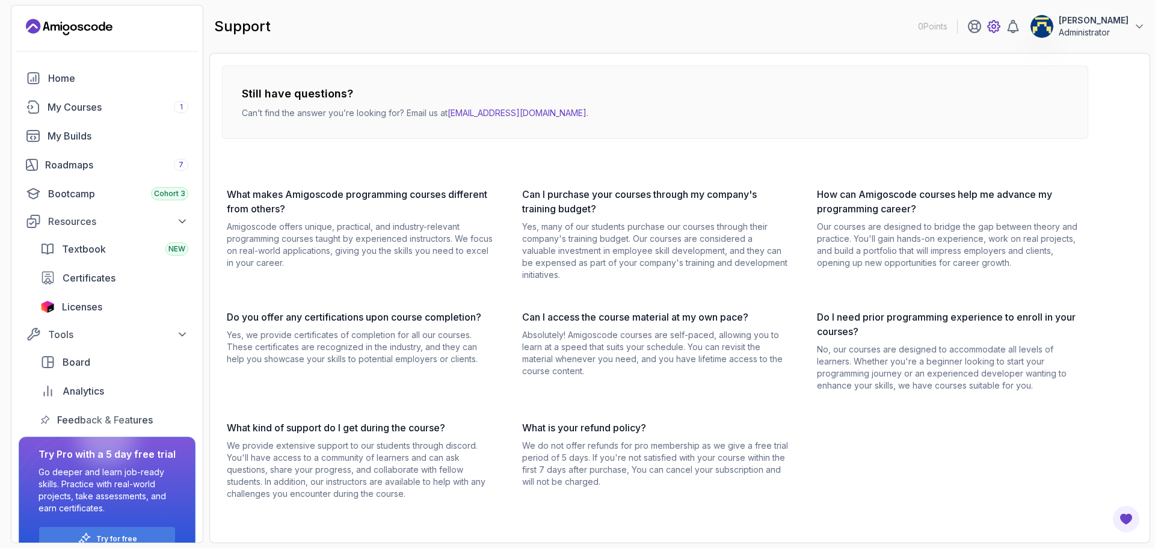
click at [987, 26] on icon at bounding box center [994, 26] width 14 height 14
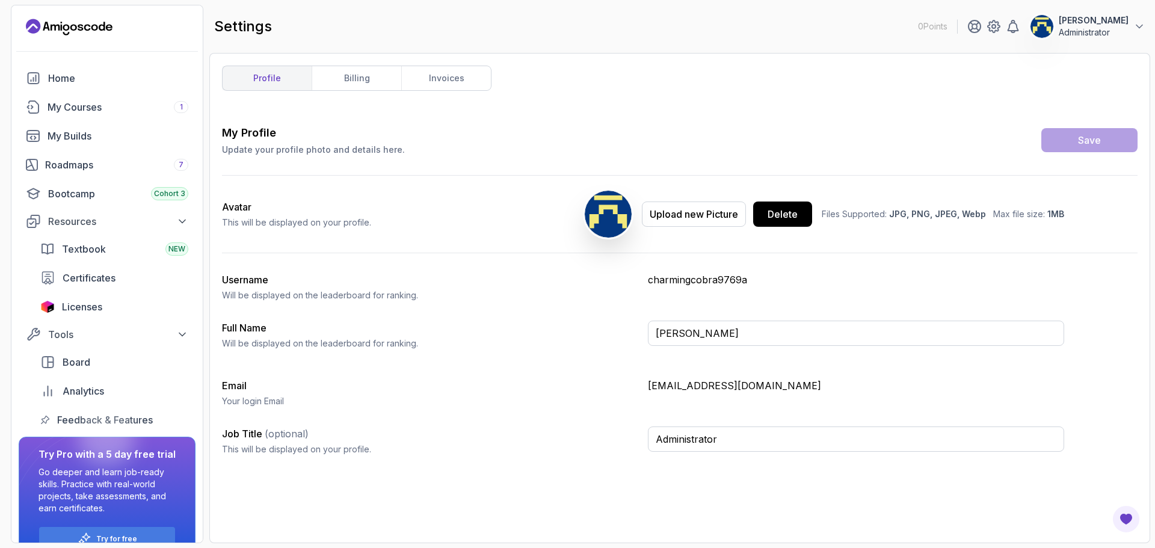
drag, startPoint x: 612, startPoint y: 388, endPoint x: 468, endPoint y: 517, distance: 193.8
click at [468, 517] on div "My Profile Update your profile photo and details here. Save Avatar This will be…" at bounding box center [680, 328] width 916 height 406
click at [85, 107] on div "My Courses 1" at bounding box center [118, 107] width 141 height 14
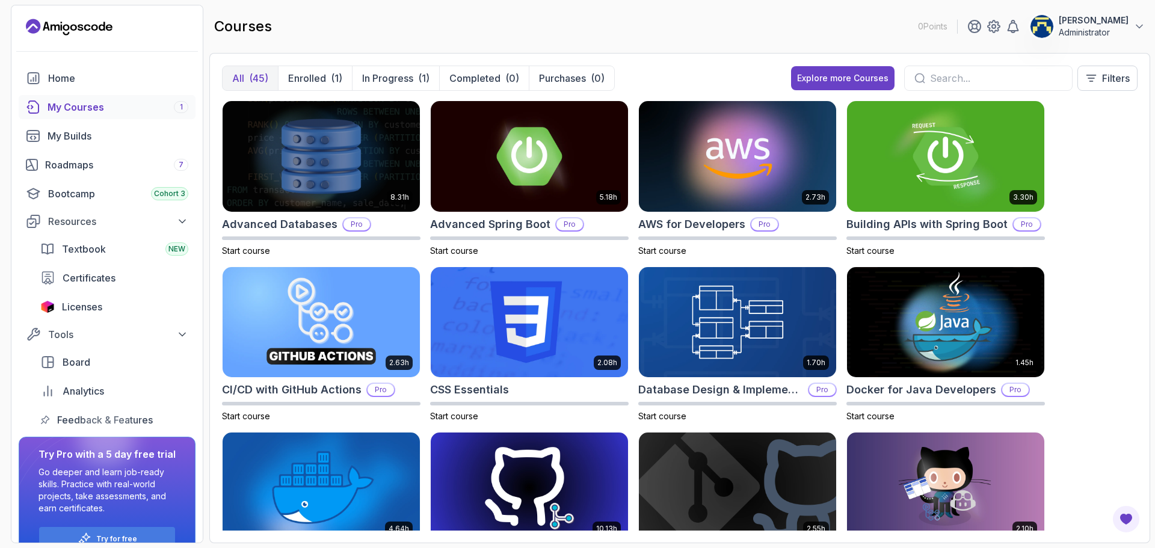
click at [291, 27] on div "courses 0 Points Thomas Pietschmann Administrator" at bounding box center [679, 26] width 941 height 43
click at [918, 28] on p "0 Points" at bounding box center [932, 26] width 29 height 12
click at [1144, 25] on icon at bounding box center [1139, 26] width 12 height 12
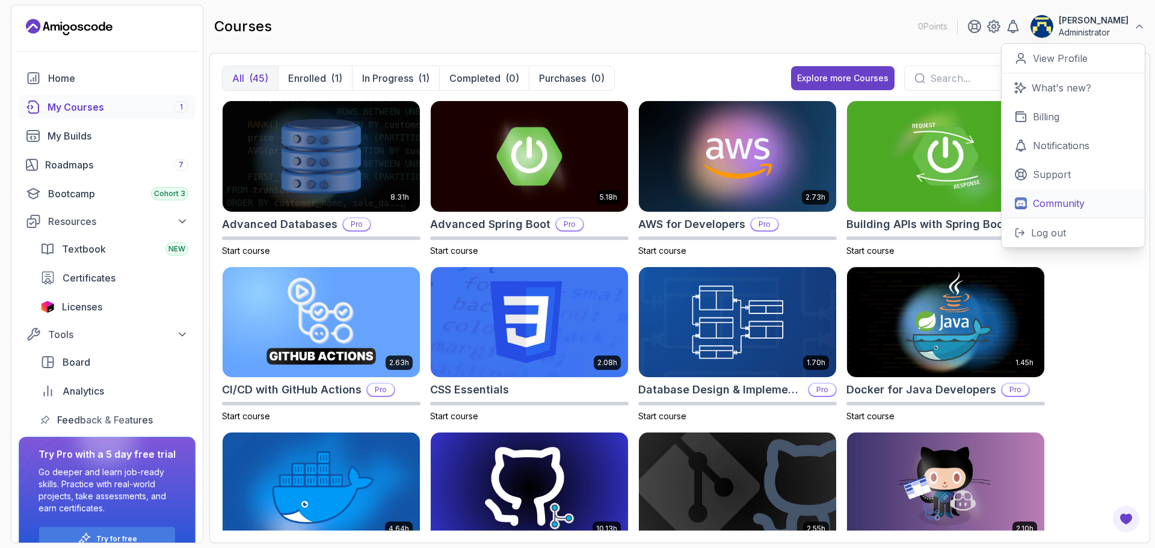
click at [1046, 205] on p "Community" at bounding box center [1059, 203] width 52 height 14
